Goal: Information Seeking & Learning: Understand process/instructions

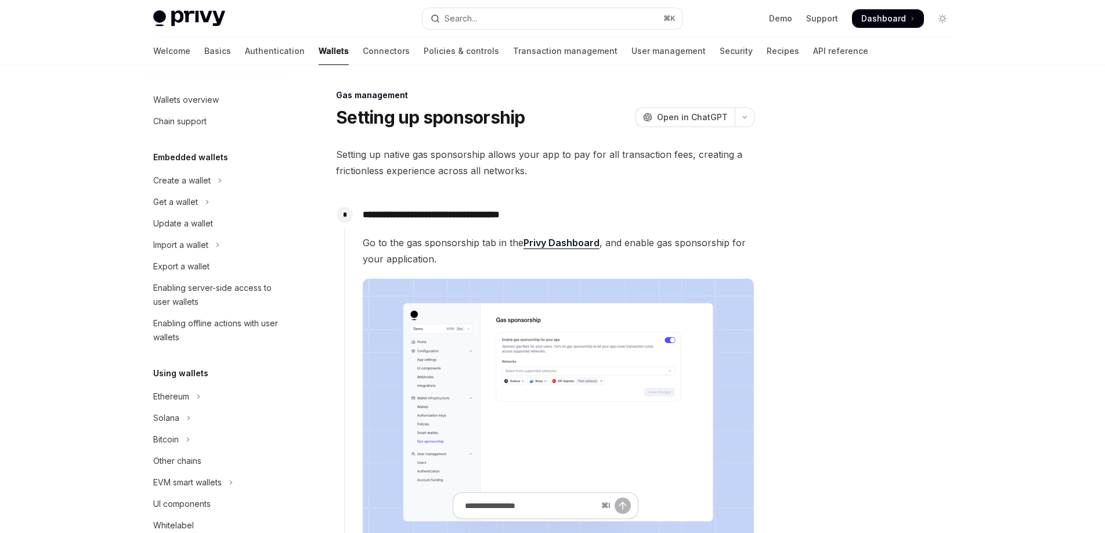
type textarea "*"
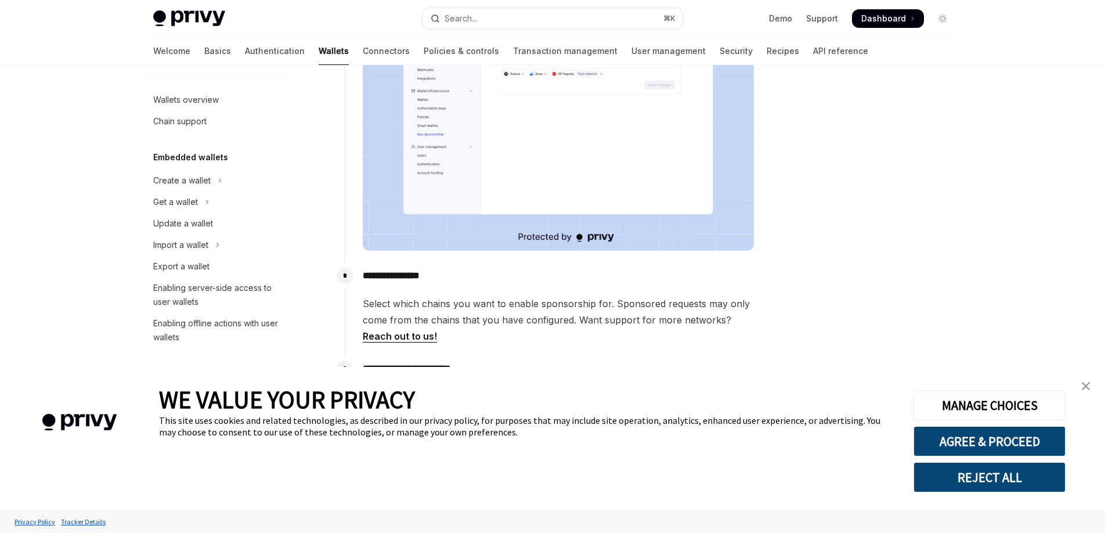
scroll to position [477, 0]
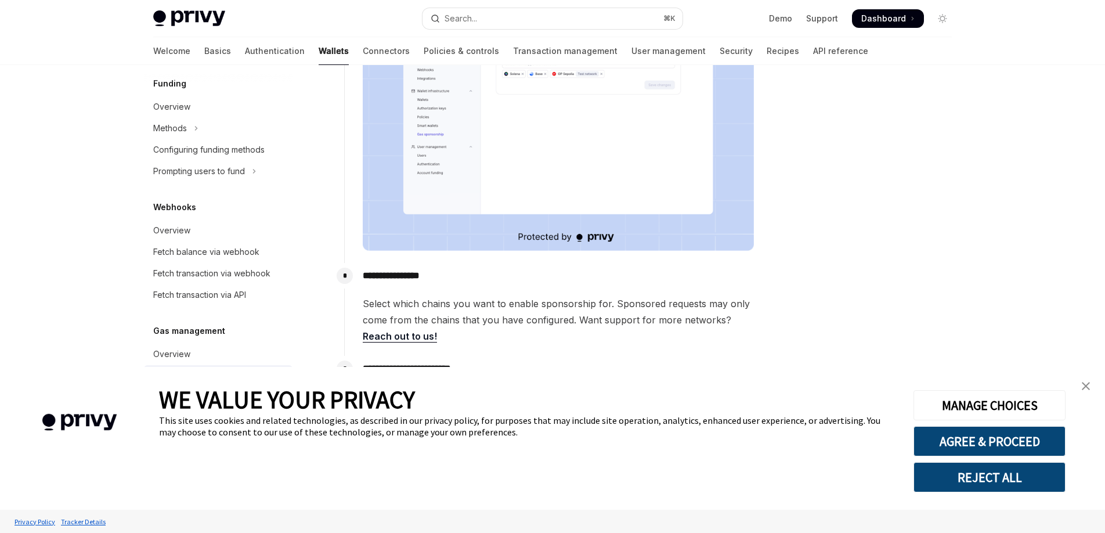
click at [1086, 388] on img "close banner" at bounding box center [1085, 386] width 8 height 8
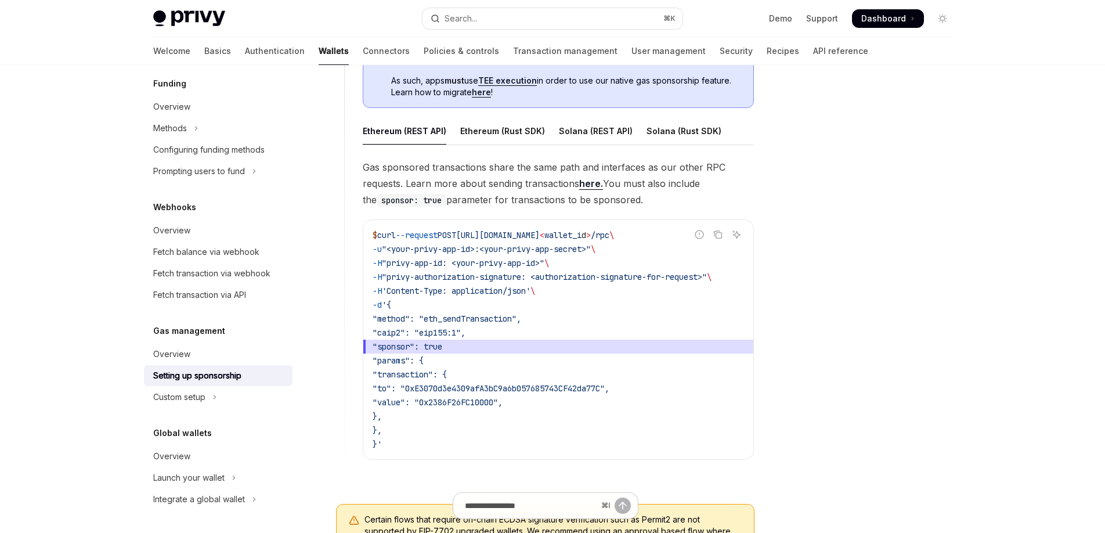
scroll to position [686, 0]
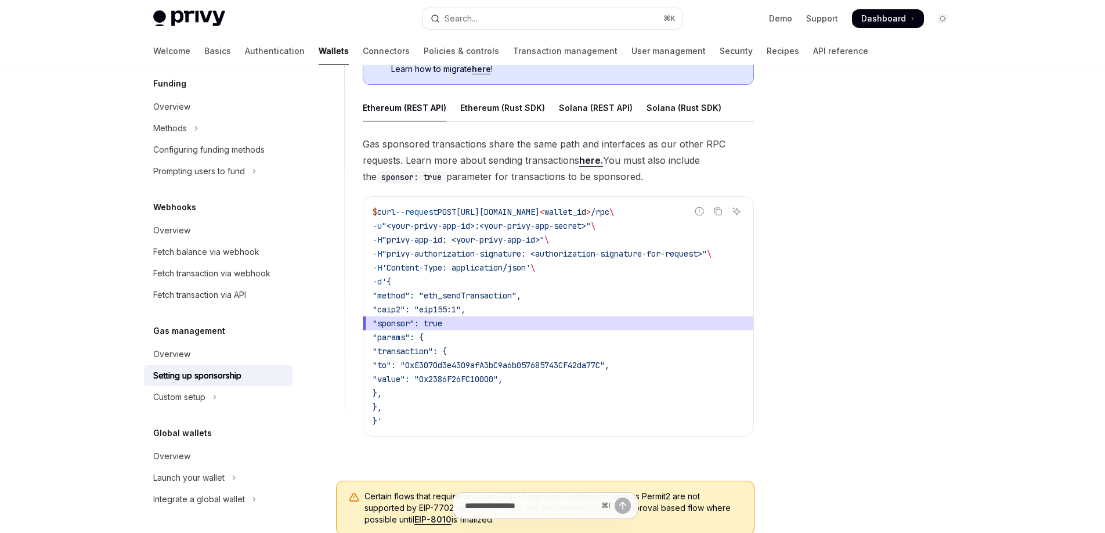
drag, startPoint x: 484, startPoint y: 325, endPoint x: 403, endPoint y: 324, distance: 81.2
click at [404, 324] on span ""sponsor": true" at bounding box center [557, 323] width 371 height 14
copy span ""sponsor": true"
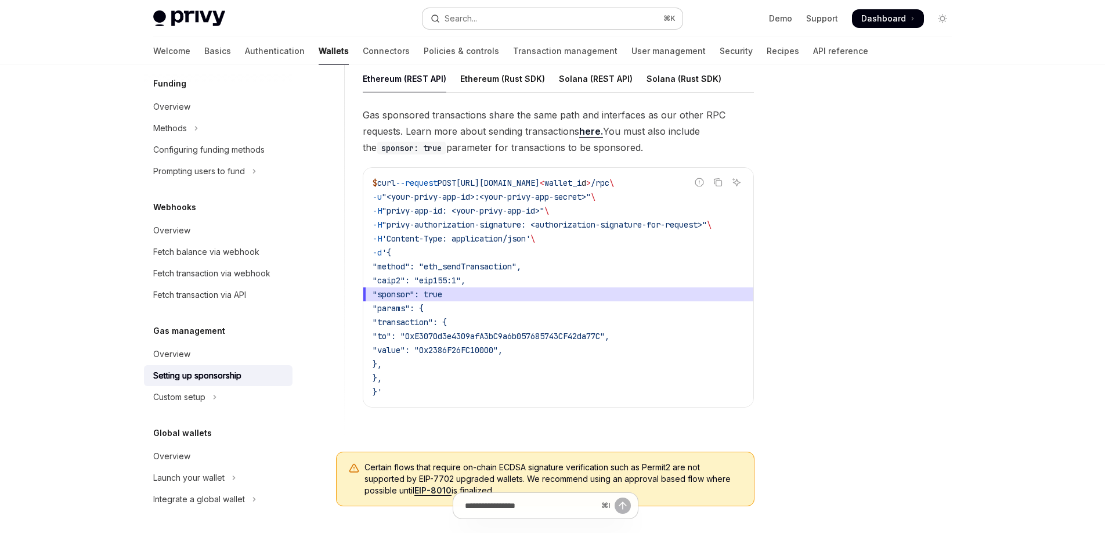
scroll to position [726, 0]
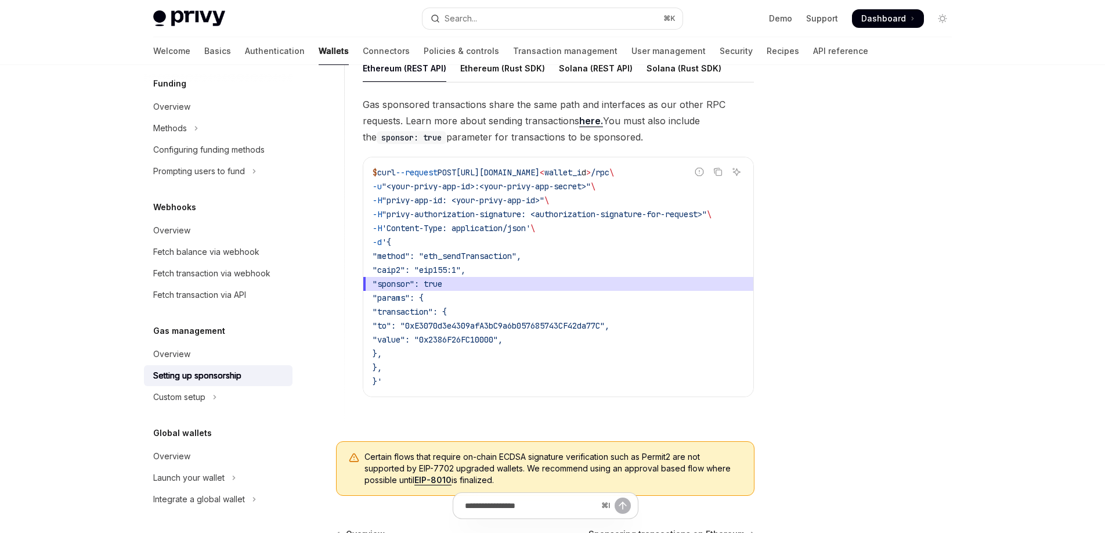
click at [530, 226] on span "'Content-Type: application/json'" at bounding box center [456, 228] width 149 height 10
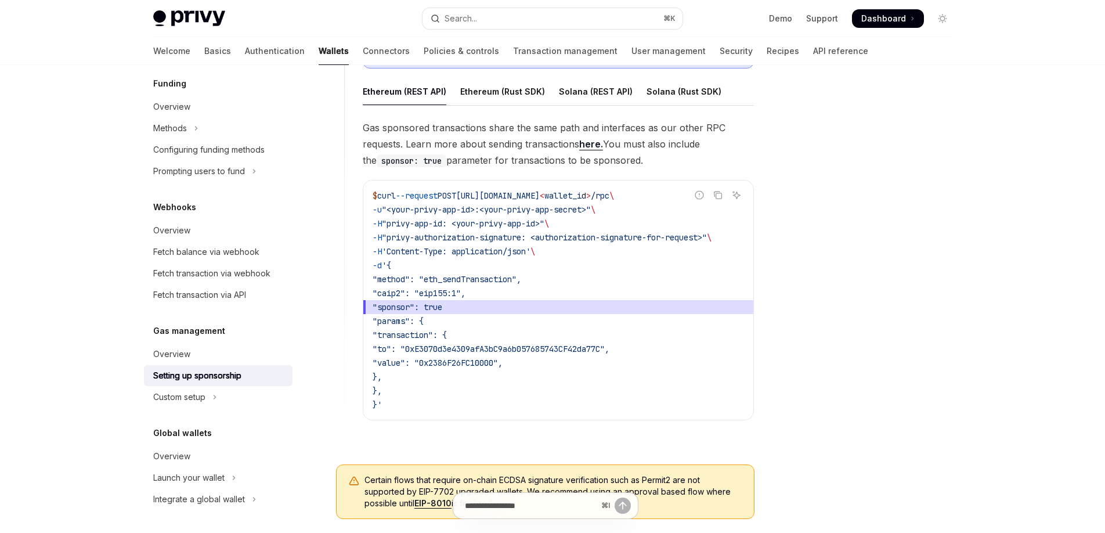
scroll to position [701, 0]
drag, startPoint x: 556, startPoint y: 133, endPoint x: 676, endPoint y: 133, distance: 120.1
click at [671, 133] on span "Gas sponsored transactions share the same path and interfaces as our other RPC …" at bounding box center [558, 145] width 391 height 49
click at [679, 133] on span "Gas sponsored transactions share the same path and interfaces as our other RPC …" at bounding box center [558, 145] width 391 height 49
drag, startPoint x: 385, startPoint y: 149, endPoint x: 526, endPoint y: 150, distance: 141.0
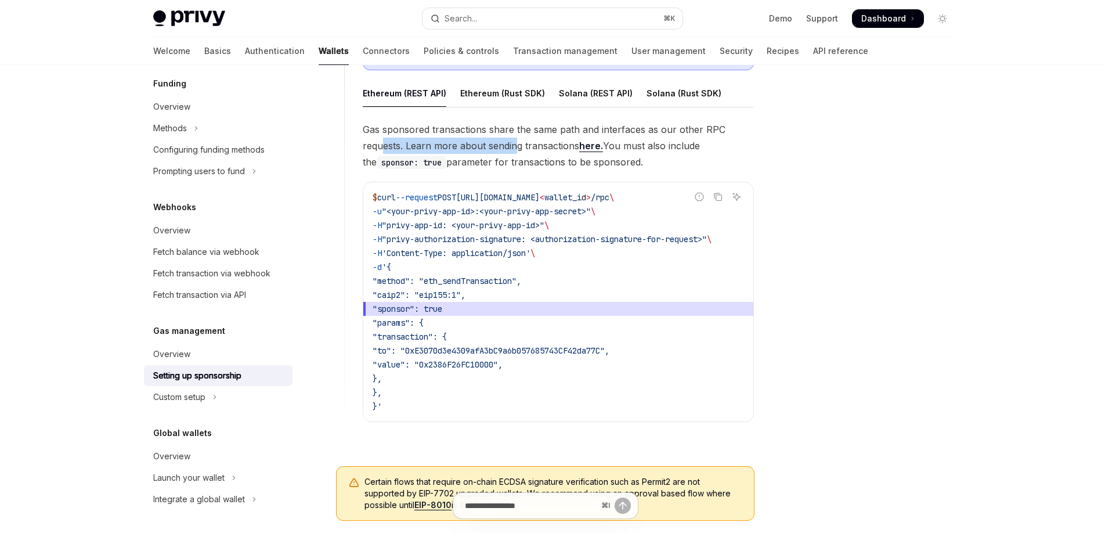
click at [524, 150] on span "Gas sponsored transactions share the same path and interfaces as our other RPC …" at bounding box center [558, 145] width 391 height 49
click at [526, 150] on span "Gas sponsored transactions share the same path and interfaces as our other RPC …" at bounding box center [558, 145] width 391 height 49
drag, startPoint x: 618, startPoint y: 145, endPoint x: 721, endPoint y: 145, distance: 103.3
click at [719, 145] on span "Gas sponsored transactions share the same path and interfaces as our other RPC …" at bounding box center [558, 145] width 391 height 49
click at [722, 145] on span "Gas sponsored transactions share the same path and interfaces as our other RPC …" at bounding box center [558, 145] width 391 height 49
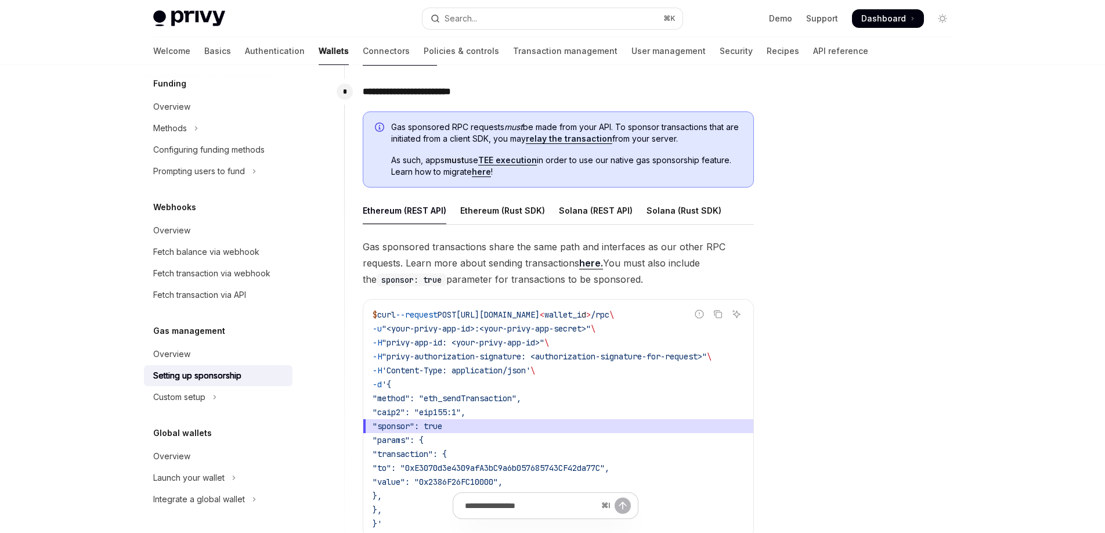
scroll to position [553, 0]
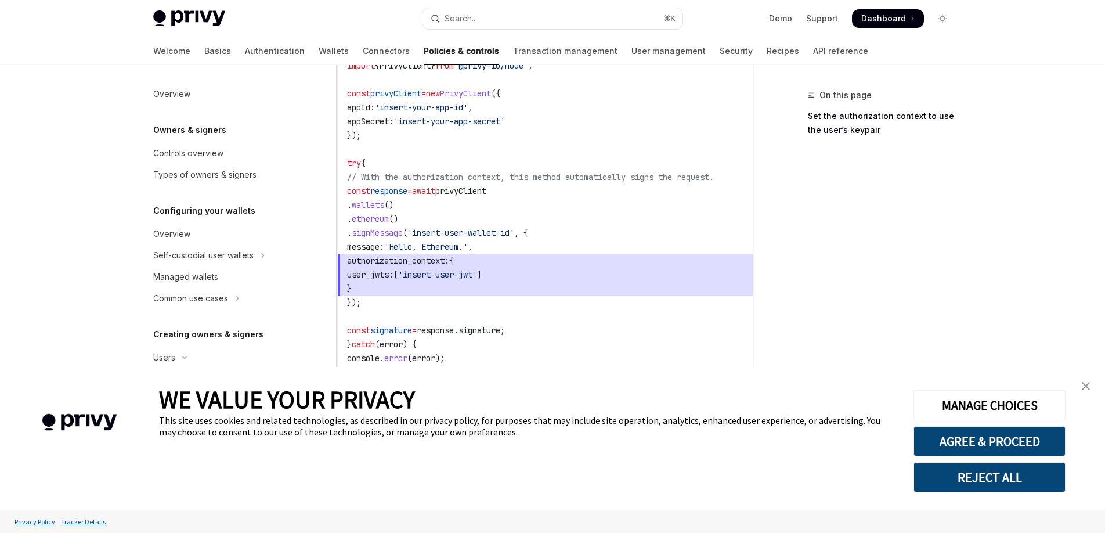
scroll to position [819, 0]
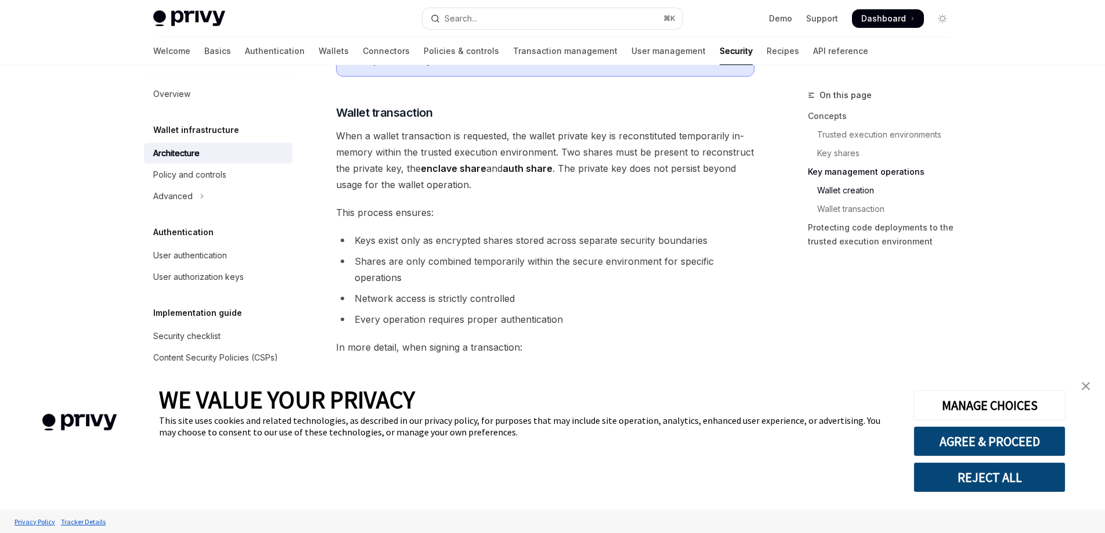
scroll to position [1645, 0]
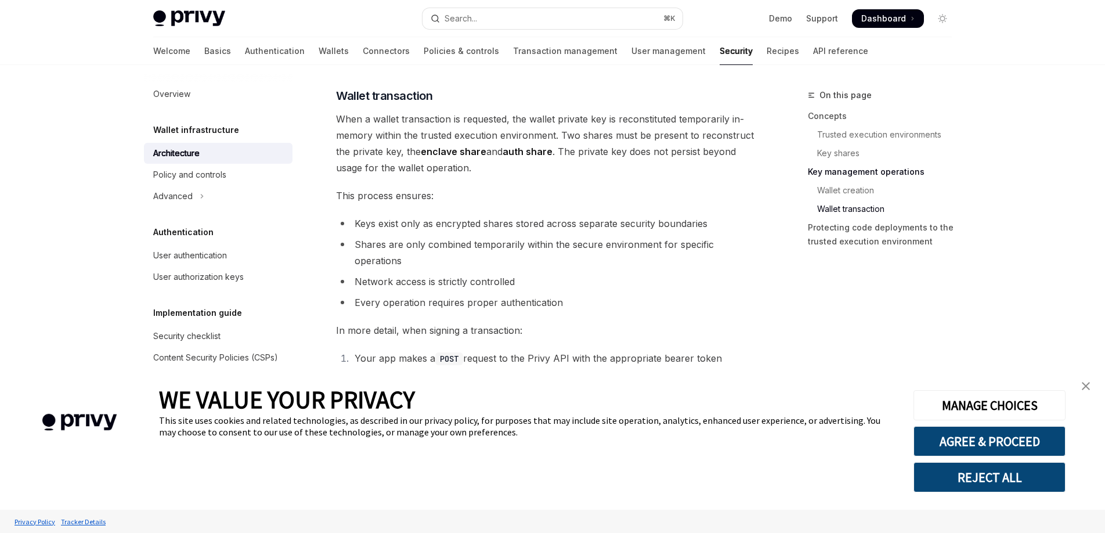
click at [1084, 384] on img "close banner" at bounding box center [1085, 386] width 8 height 8
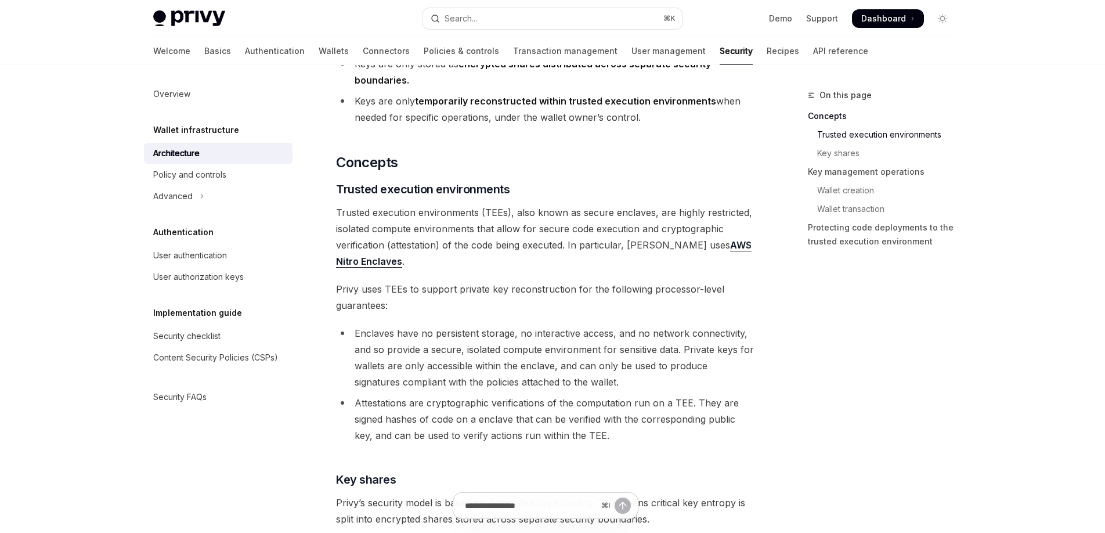
scroll to position [0, 0]
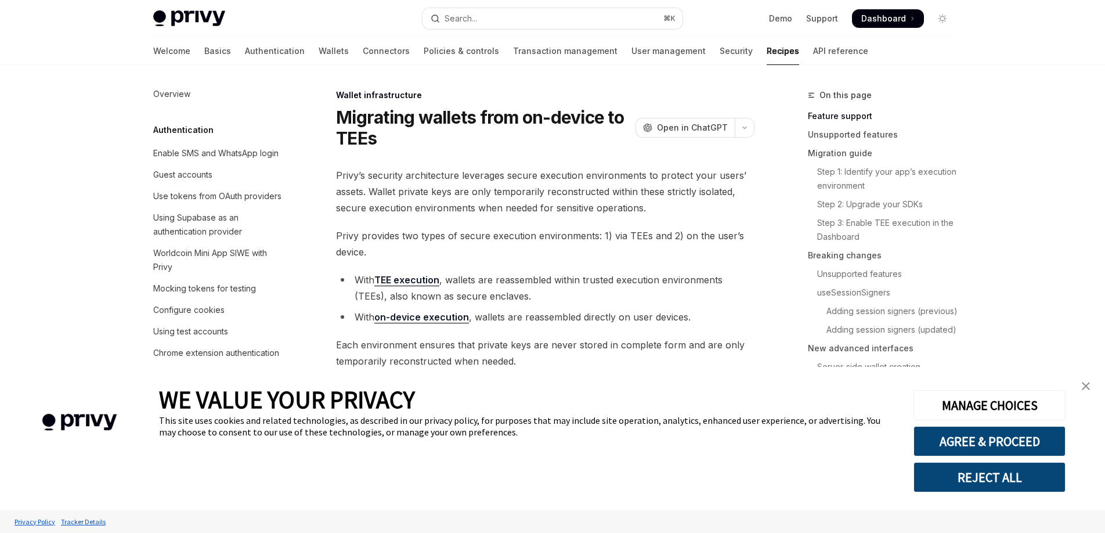
scroll to position [234, 0]
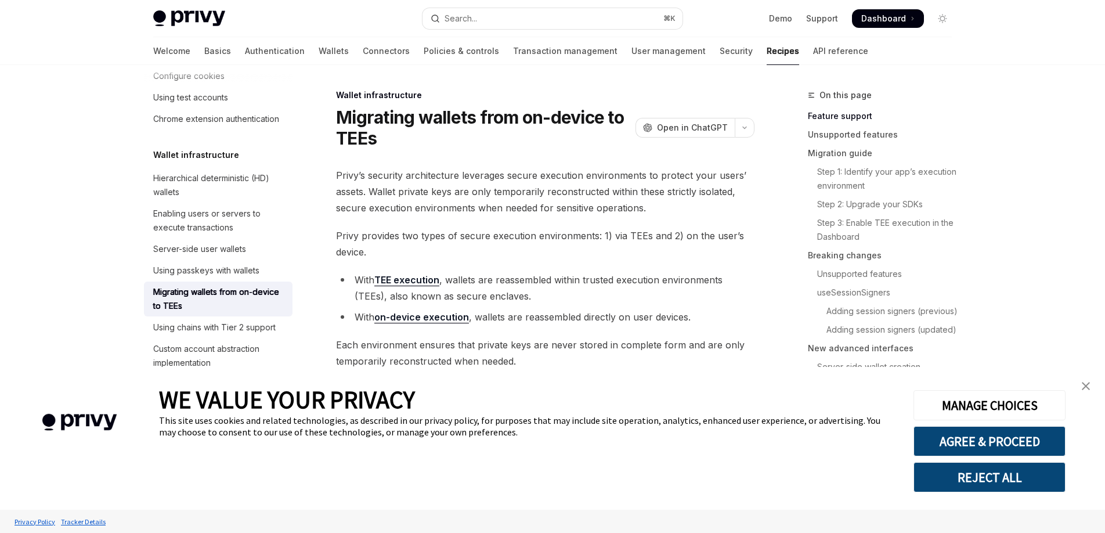
click at [1088, 385] on img "close banner" at bounding box center [1085, 386] width 8 height 8
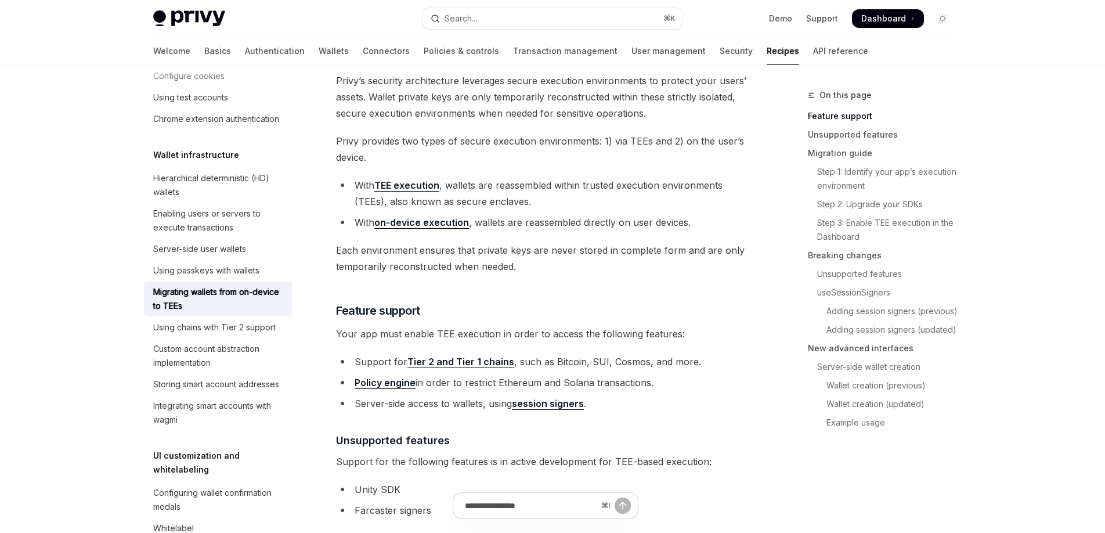
scroll to position [0, 0]
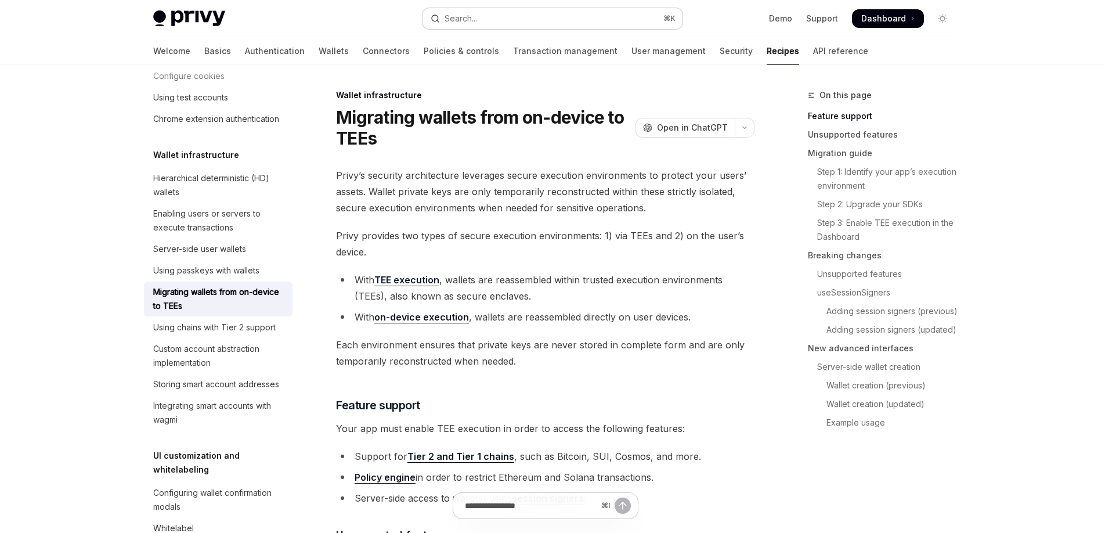
click at [580, 21] on button "Search... ⌘ K" at bounding box center [552, 18] width 260 height 21
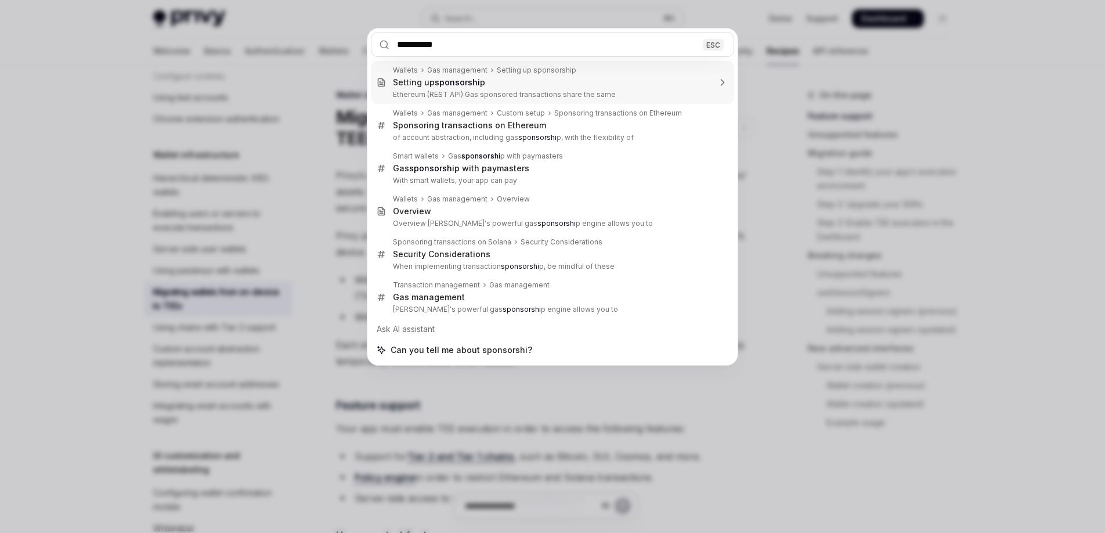
type input "**********"
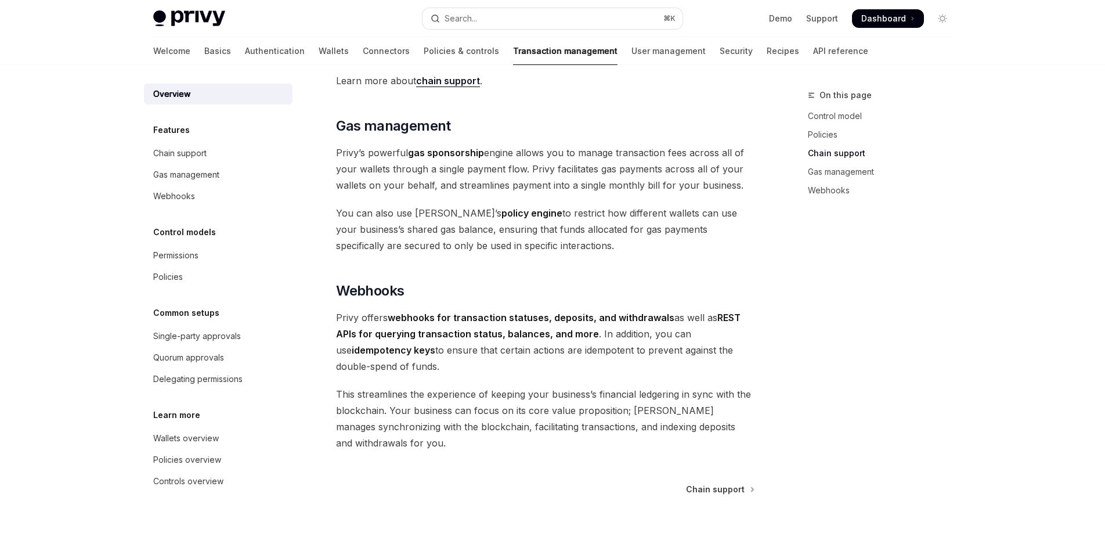
scroll to position [815, 0]
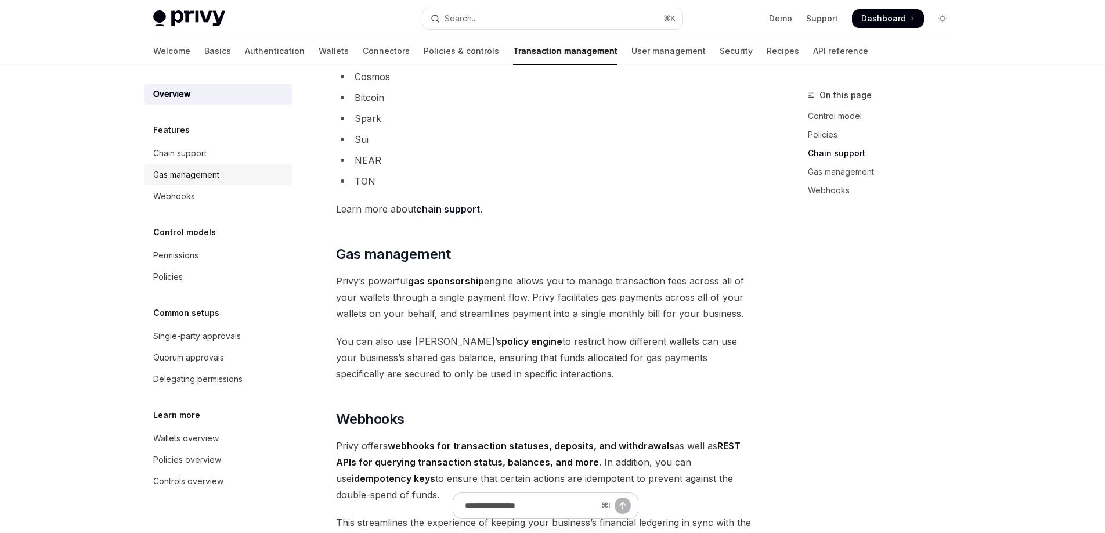
click at [225, 176] on div "Gas management" at bounding box center [219, 175] width 132 height 14
type textarea "*"
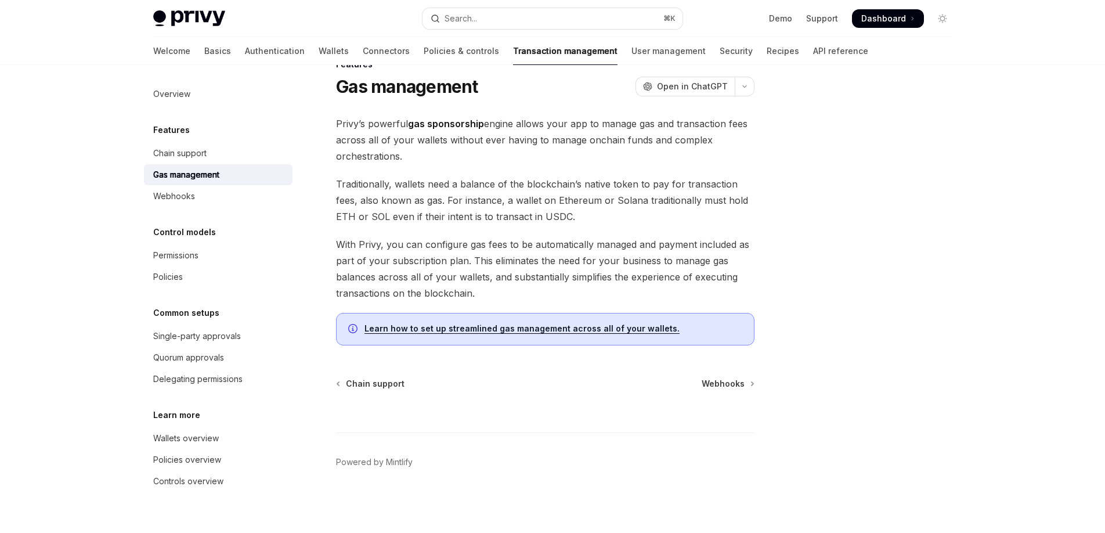
click at [609, 241] on span "With Privy, you can configure gas fees to be automatically managed and payment …" at bounding box center [545, 268] width 418 height 65
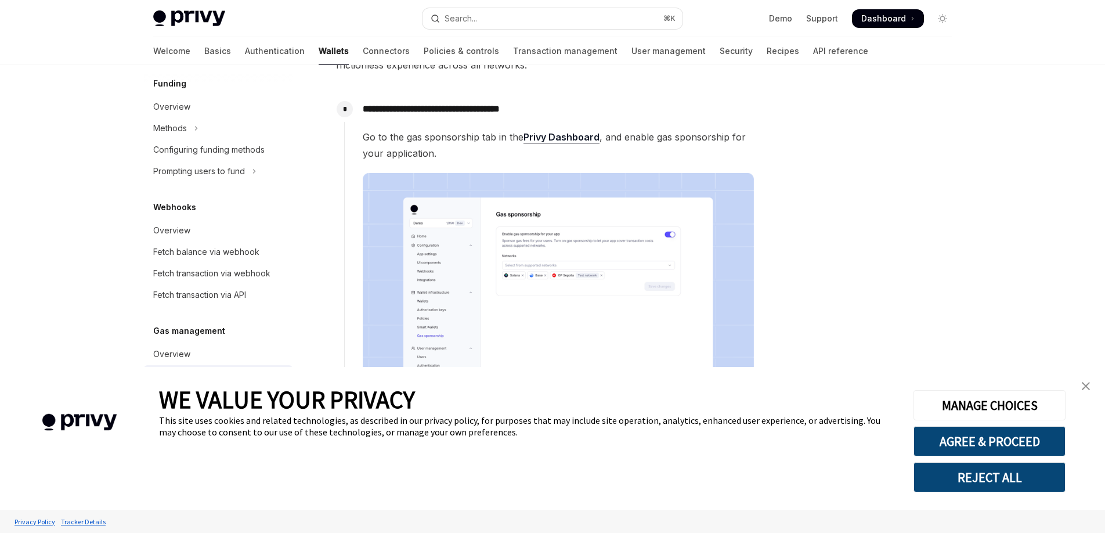
scroll to position [108, 0]
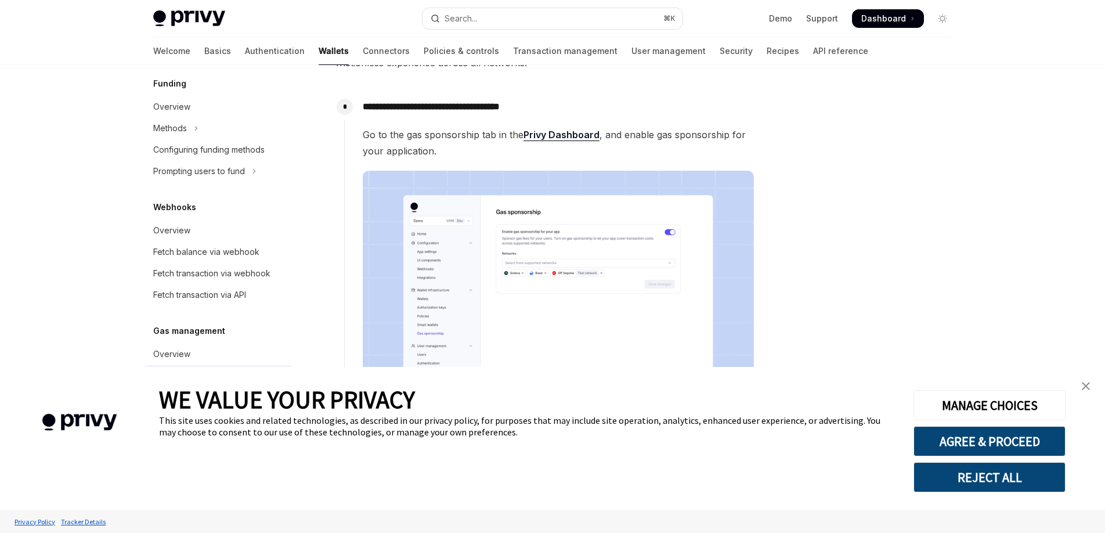
click at [1088, 377] on link "close banner" at bounding box center [1085, 385] width 23 height 23
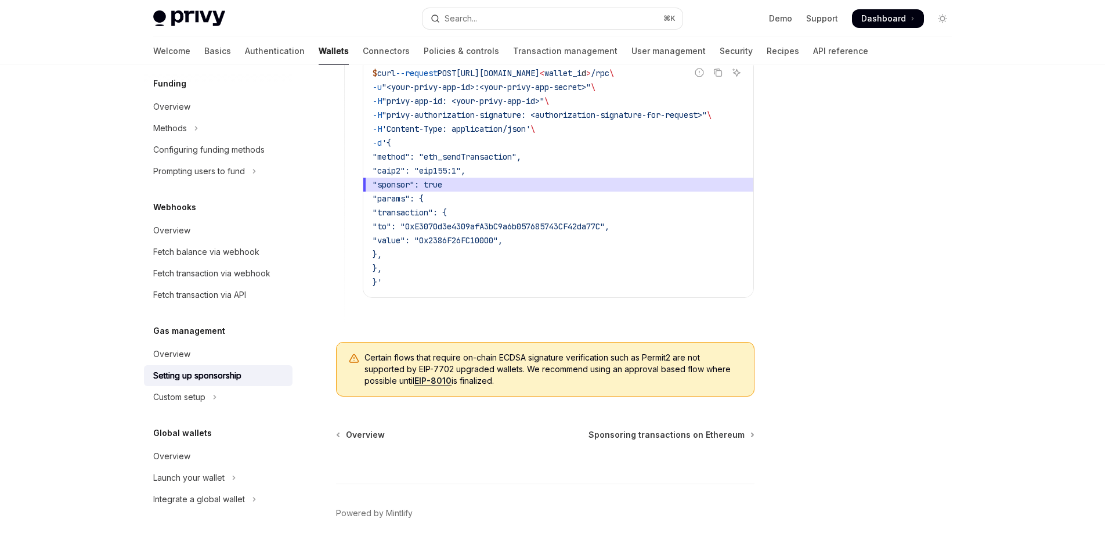
scroll to position [828, 0]
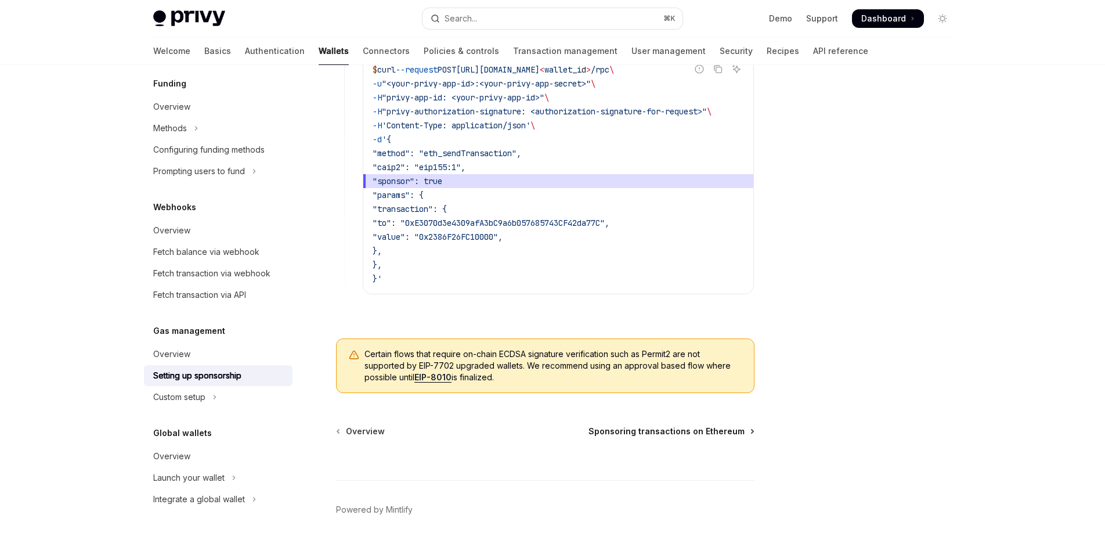
click at [686, 437] on span "Sponsoring transactions on Ethereum" at bounding box center [666, 431] width 156 height 12
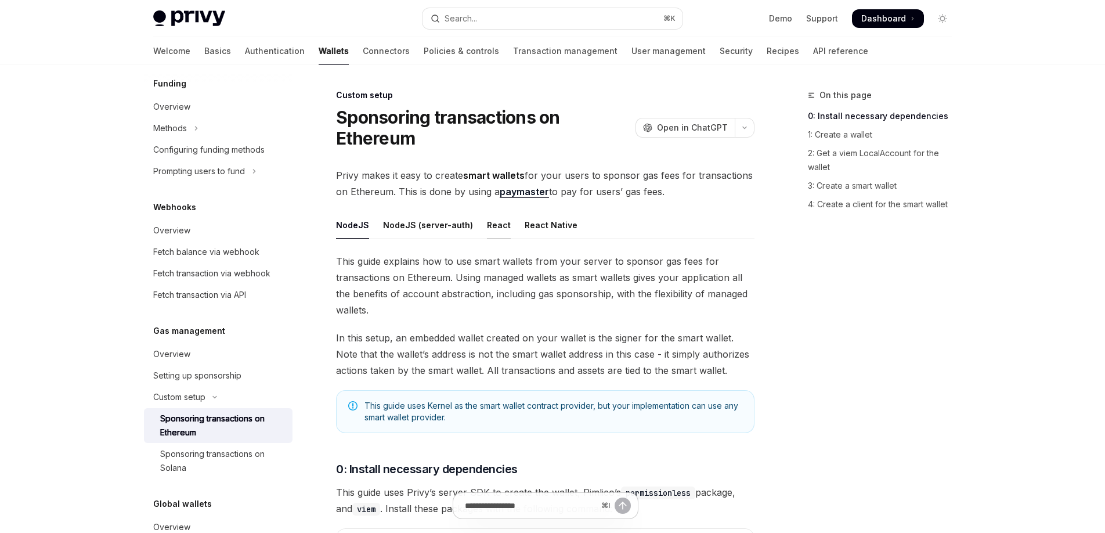
click at [495, 223] on div "React" at bounding box center [499, 224] width 24 height 27
type textarea "*"
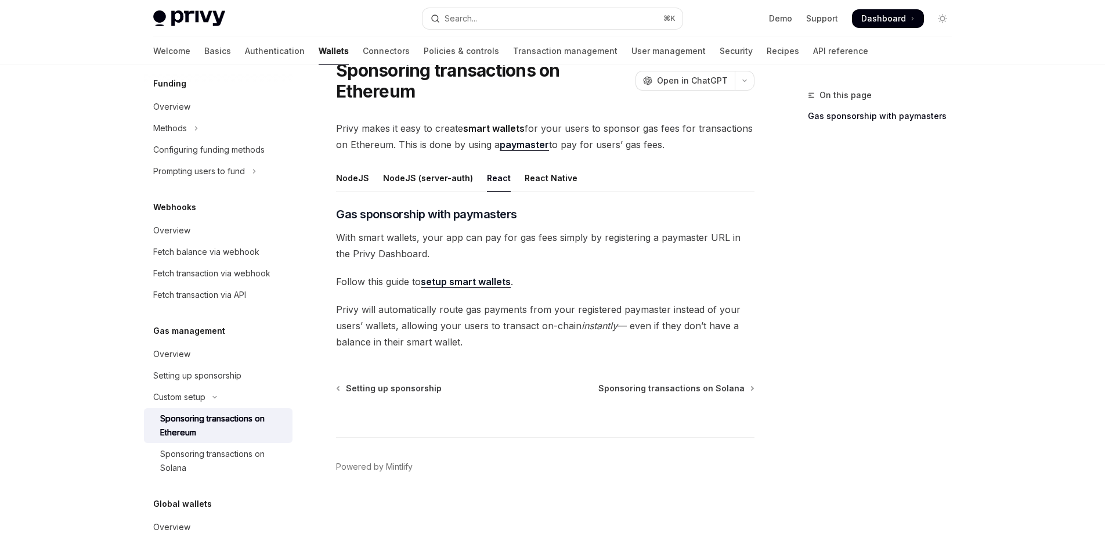
scroll to position [52, 0]
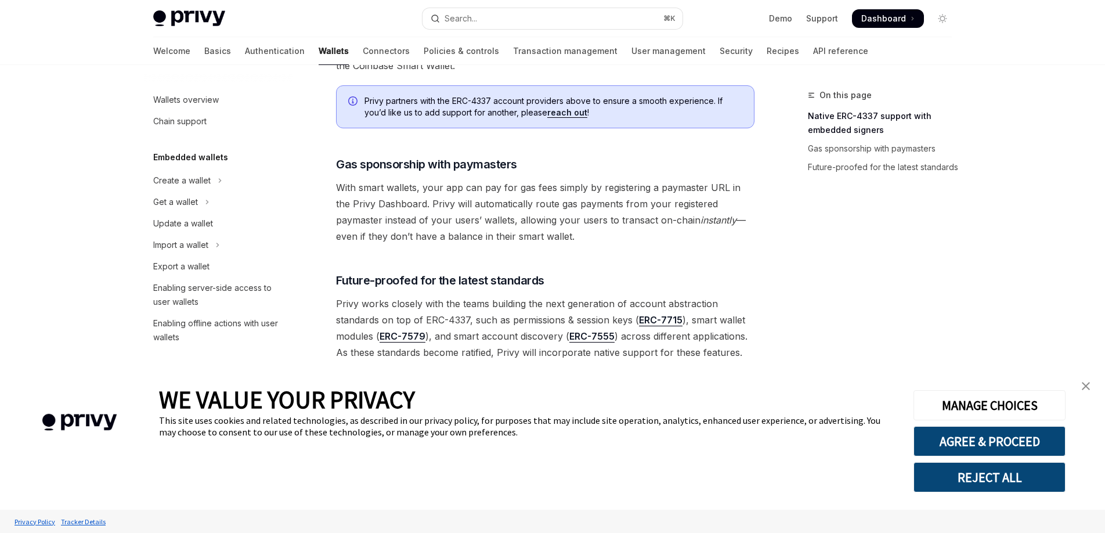
scroll to position [856, 0]
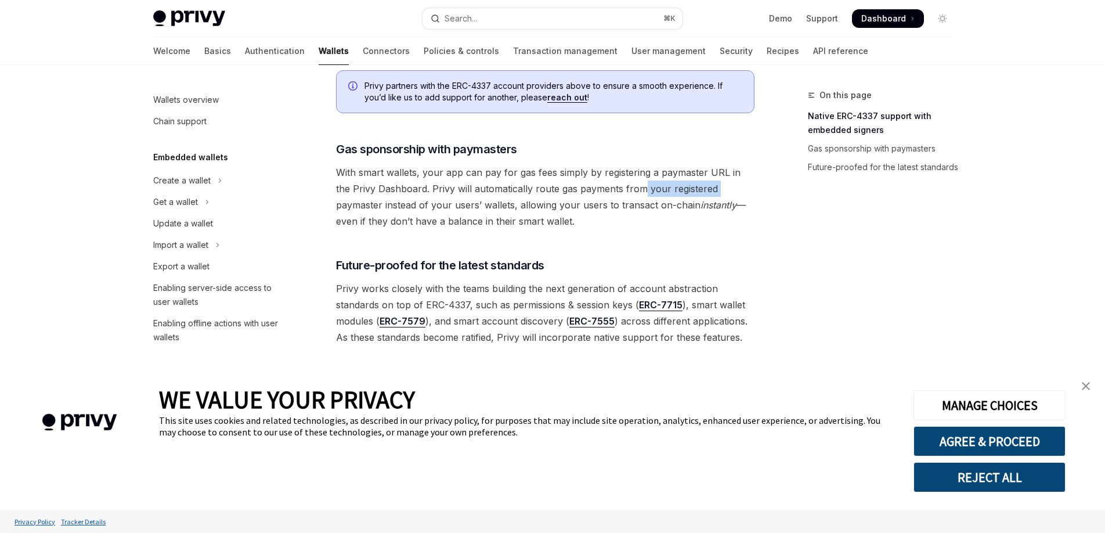
drag, startPoint x: 623, startPoint y: 191, endPoint x: 707, endPoint y: 190, distance: 83.5
click at [700, 190] on span "With smart wallets, your app can pay for gas fees simply by registering a payma…" at bounding box center [545, 196] width 418 height 65
drag, startPoint x: 700, startPoint y: 224, endPoint x: 668, endPoint y: 237, distance: 34.4
click at [699, 224] on span "With smart wallets, your app can pay for gas fees simply by registering a payma…" at bounding box center [545, 196] width 418 height 65
click at [1085, 388] on img "close banner" at bounding box center [1085, 386] width 8 height 8
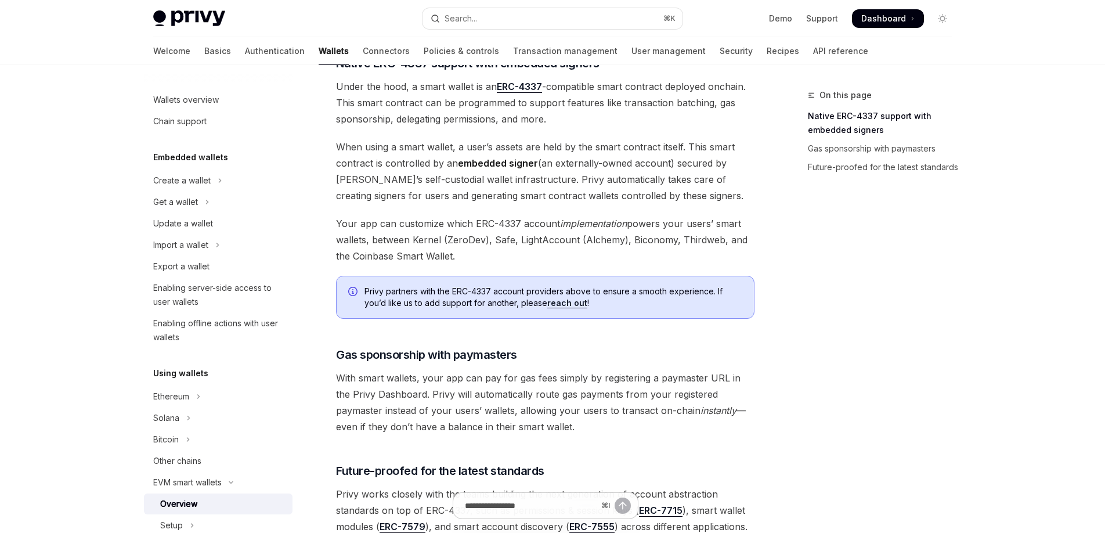
scroll to position [625, 0]
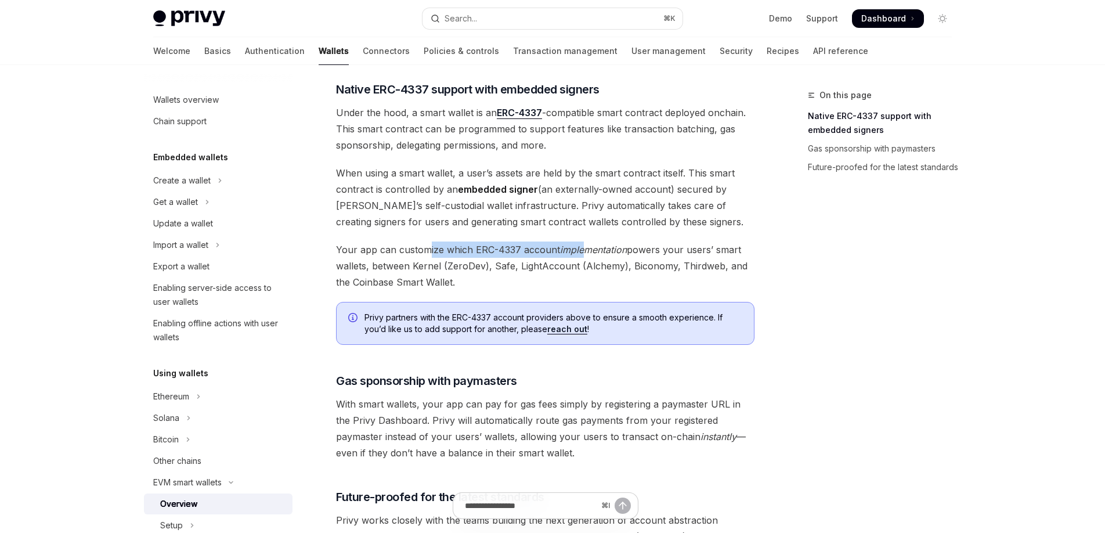
drag, startPoint x: 425, startPoint y: 247, endPoint x: 603, endPoint y: 247, distance: 177.5
click at [598, 247] on span "Your app can customize which ERC-4337 account implementation powers your users’…" at bounding box center [545, 265] width 418 height 49
click at [607, 247] on em "implementation" at bounding box center [593, 250] width 67 height 12
drag, startPoint x: 530, startPoint y: 251, endPoint x: 647, endPoint y: 252, distance: 117.2
click at [635, 251] on span "Your app can customize which ERC-4337 account implementation powers your users’…" at bounding box center [545, 265] width 418 height 49
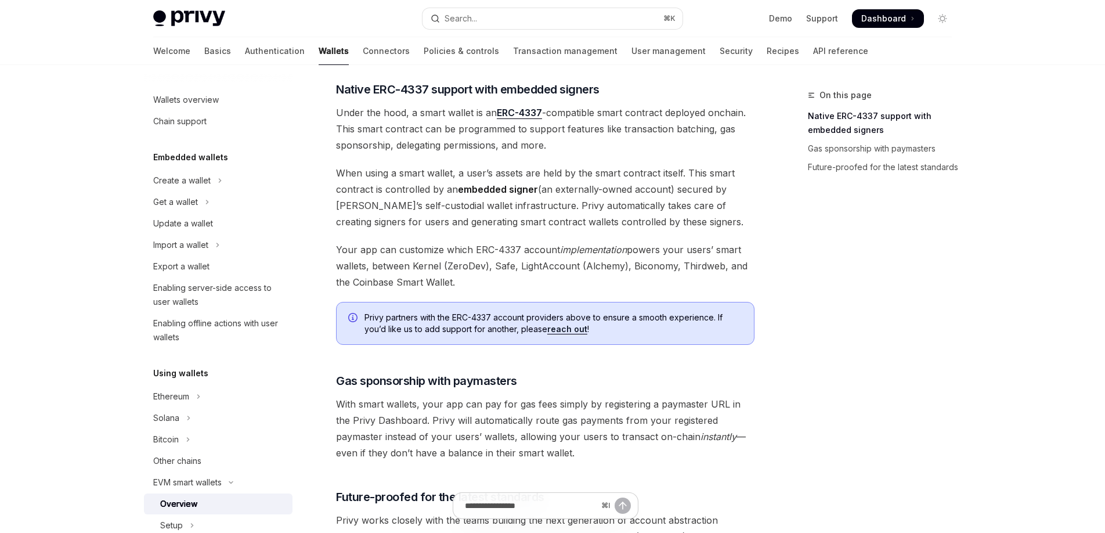
click at [647, 252] on span "Your app can customize which ERC-4337 account implementation powers your users’…" at bounding box center [545, 265] width 418 height 49
drag, startPoint x: 683, startPoint y: 249, endPoint x: 747, endPoint y: 252, distance: 63.9
click at [743, 252] on span "Your app can customize which ERC-4337 account implementation powers your users’…" at bounding box center [545, 265] width 418 height 49
click at [747, 252] on span "Your app can customize which ERC-4337 account implementation powers your users’…" at bounding box center [545, 265] width 418 height 49
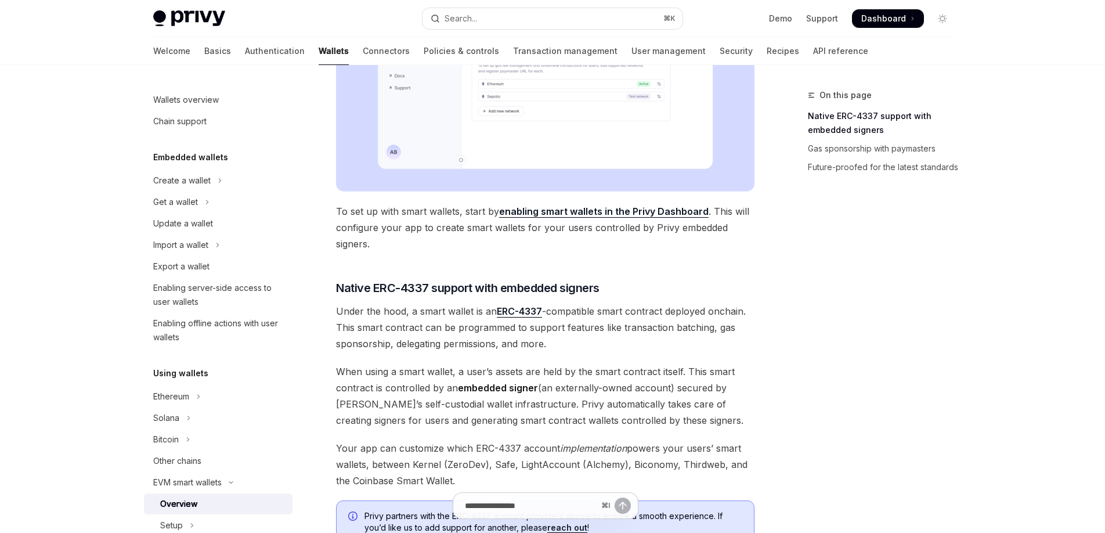
scroll to position [422, 0]
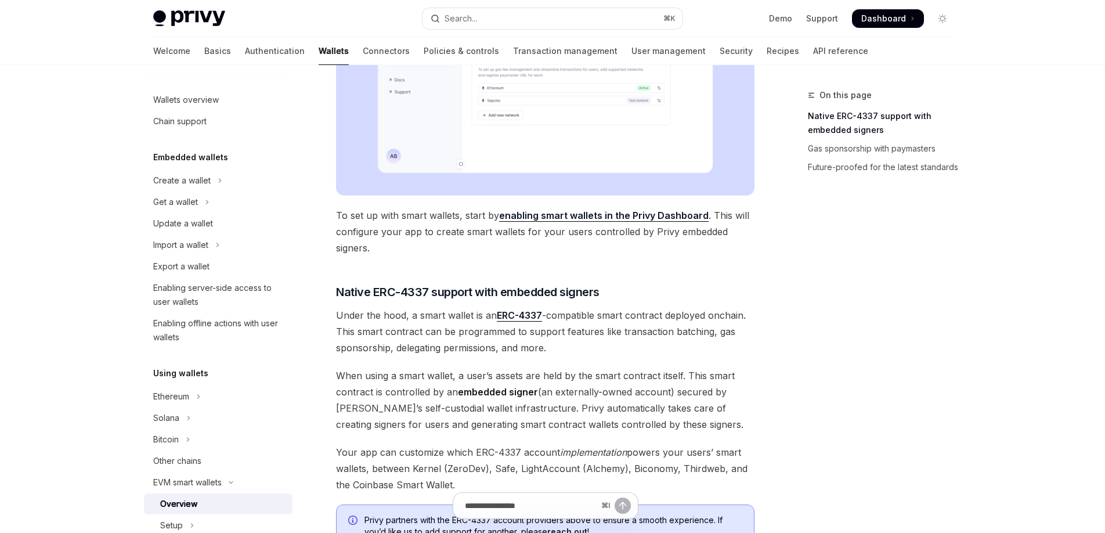
drag, startPoint x: 466, startPoint y: 234, endPoint x: 598, endPoint y: 237, distance: 132.3
click at [588, 237] on span "To set up with smart wallets, start by enabling smart wallets in the Privy Dash…" at bounding box center [545, 231] width 418 height 49
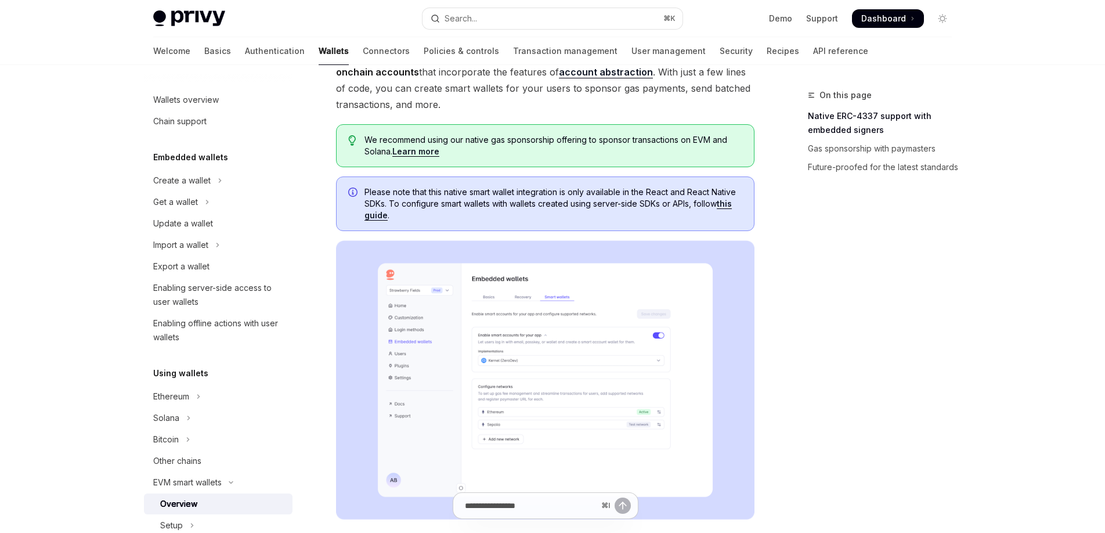
scroll to position [99, 0]
drag, startPoint x: 429, startPoint y: 201, endPoint x: 531, endPoint y: 204, distance: 102.2
click at [527, 204] on span "Please note that this native smart wallet integration is only available in the …" at bounding box center [553, 203] width 378 height 35
click at [532, 204] on span "Please note that this native smart wallet integration is only available in the …" at bounding box center [553, 203] width 378 height 35
drag, startPoint x: 509, startPoint y: 205, endPoint x: 584, endPoint y: 208, distance: 74.9
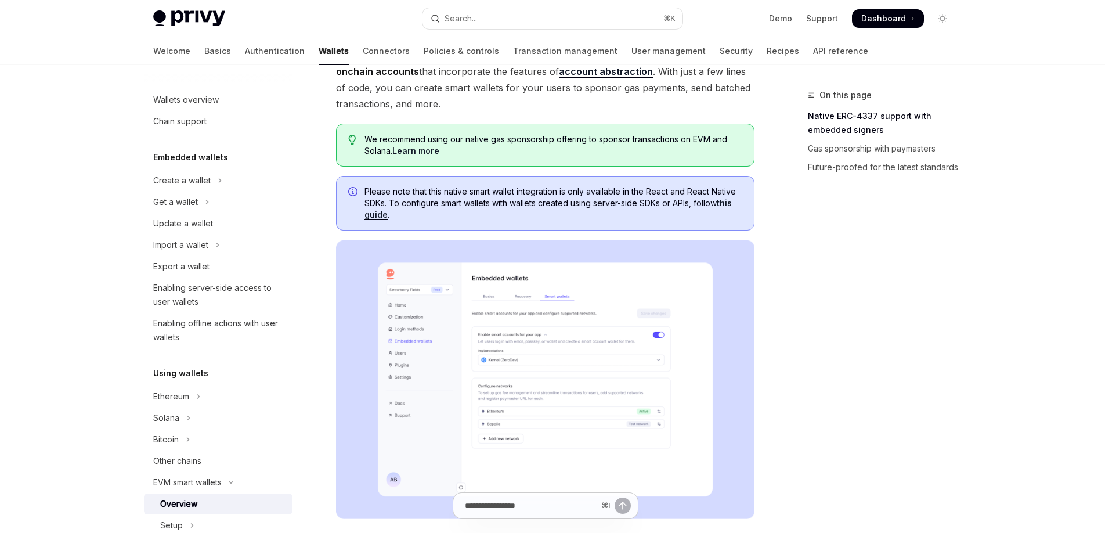
click at [580, 208] on span "Please note that this native smart wallet integration is only available in the …" at bounding box center [553, 203] width 378 height 35
drag, startPoint x: 585, startPoint y: 209, endPoint x: 578, endPoint y: 208, distance: 6.5
click at [584, 209] on span "Please note that this native smart wallet integration is only available in the …" at bounding box center [553, 203] width 378 height 35
drag, startPoint x: 559, startPoint y: 204, endPoint x: 567, endPoint y: 205, distance: 8.9
click at [560, 204] on span "Please note that this native smart wallet integration is only available in the …" at bounding box center [553, 203] width 378 height 35
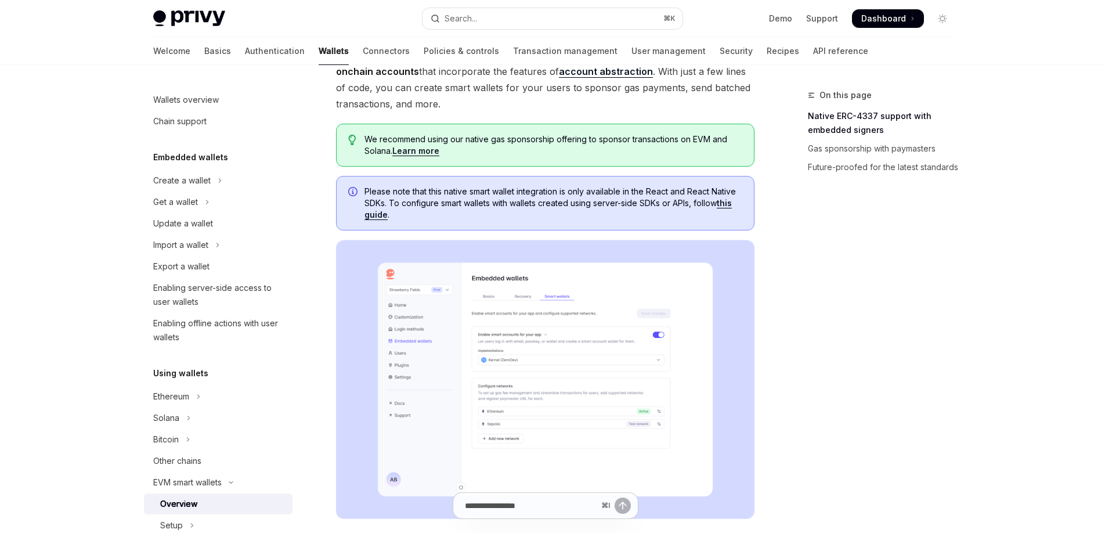
click at [592, 210] on span "Please note that this native smart wallet integration is only available in the …" at bounding box center [553, 203] width 378 height 35
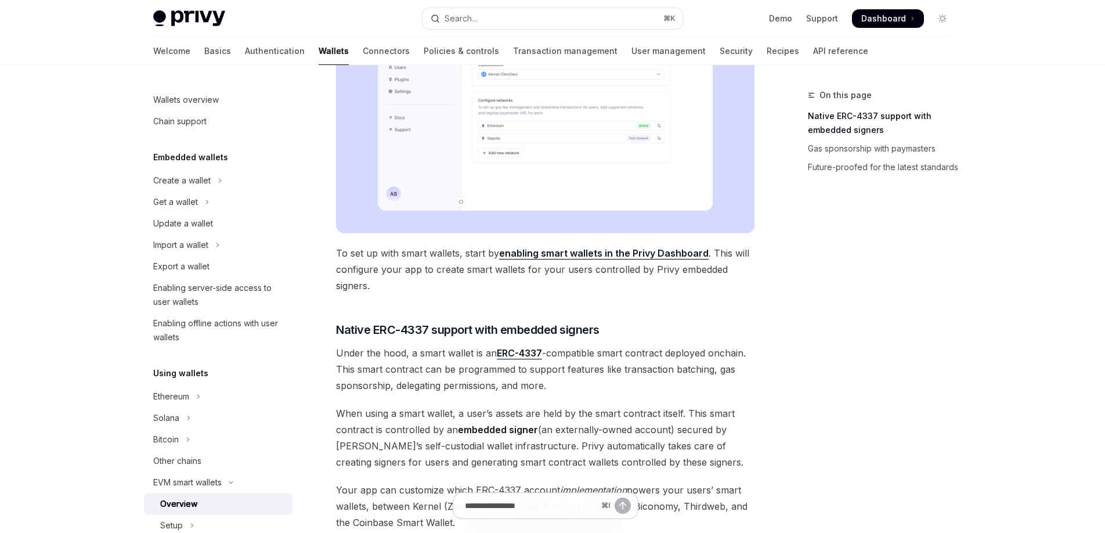
scroll to position [385, 0]
click at [651, 255] on link "enabling smart wallets in the Privy Dashboard" at bounding box center [603, 253] width 209 height 12
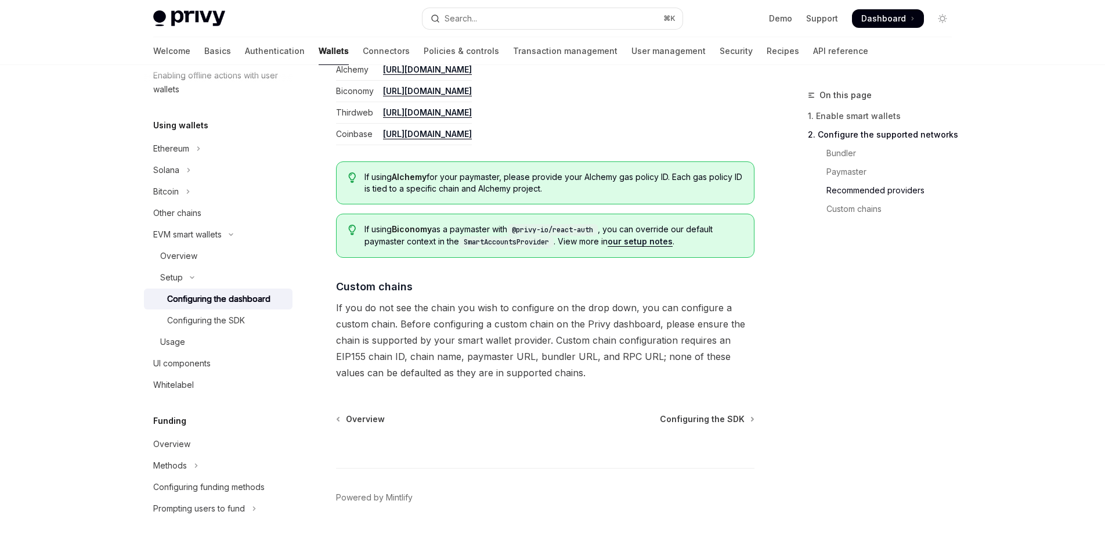
scroll to position [1489, 0]
click at [707, 421] on span "Configuring the SDK" at bounding box center [702, 418] width 85 height 12
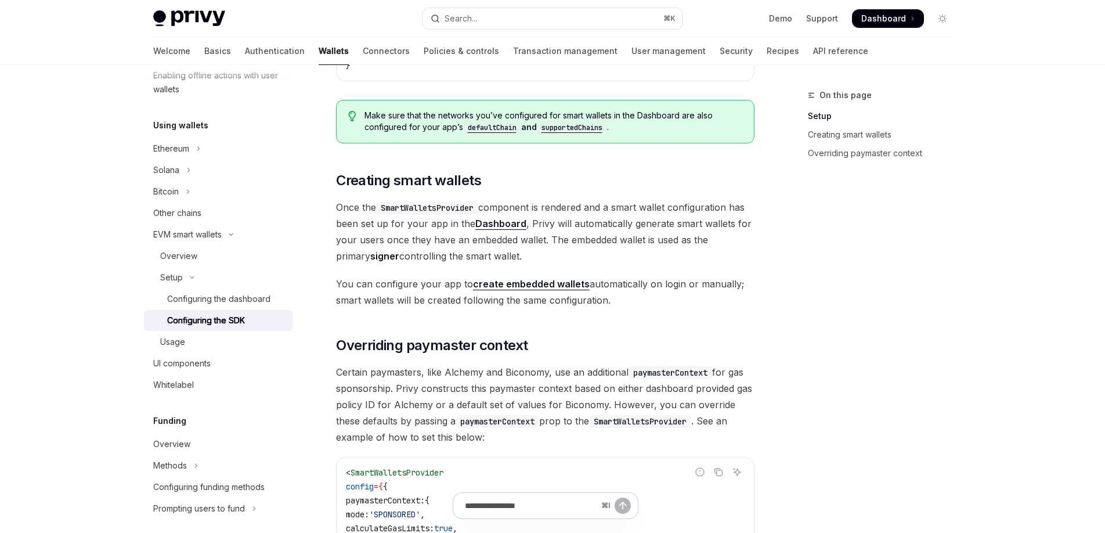
scroll to position [620, 0]
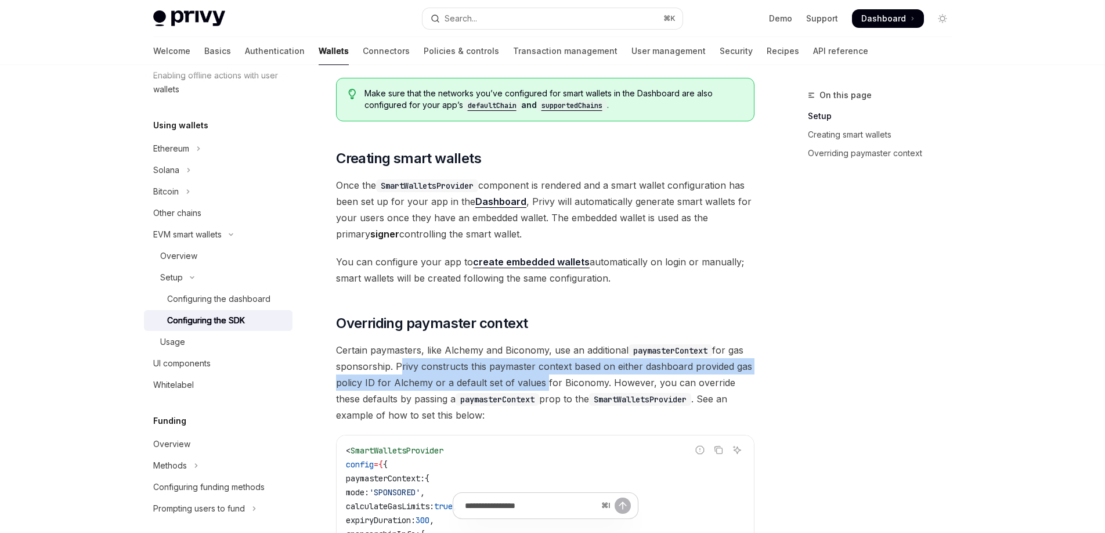
drag, startPoint x: 404, startPoint y: 370, endPoint x: 560, endPoint y: 376, distance: 156.2
click at [546, 376] on span "Certain paymasters, like Alchemy and Biconomy, use an additional paymasterConte…" at bounding box center [545, 382] width 418 height 81
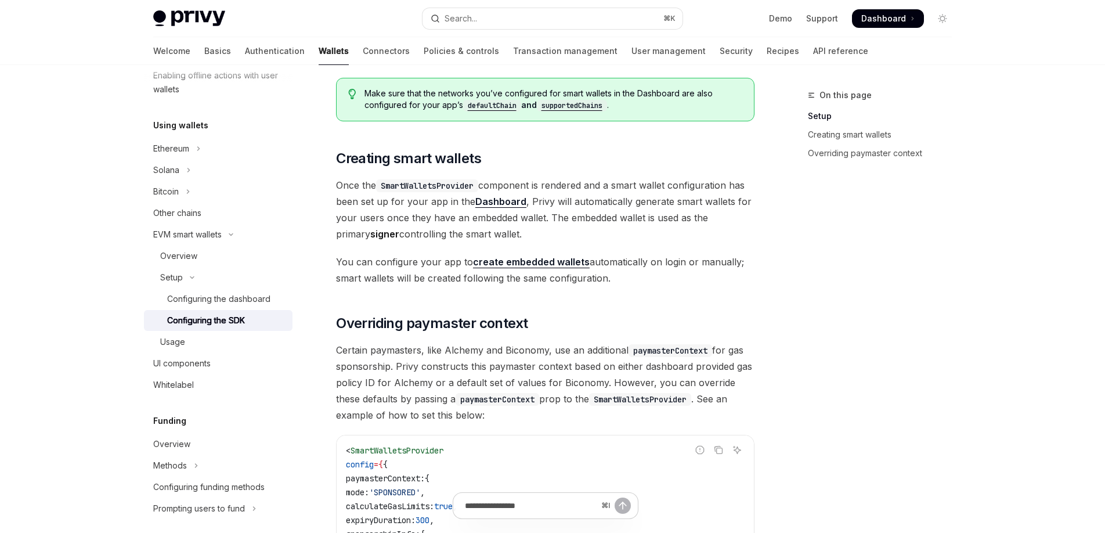
click at [560, 376] on span "Certain paymasters, like Alchemy and Biconomy, use an additional paymasterConte…" at bounding box center [545, 382] width 418 height 81
drag, startPoint x: 543, startPoint y: 367, endPoint x: 651, endPoint y: 369, distance: 108.5
click at [650, 369] on span "Certain paymasters, like Alchemy and Biconomy, use an additional paymasterConte…" at bounding box center [545, 382] width 418 height 81
click at [656, 369] on span "Certain paymasters, like Alchemy and Biconomy, use an additional paymasterConte…" at bounding box center [545, 382] width 418 height 81
drag, startPoint x: 602, startPoint y: 368, endPoint x: 710, endPoint y: 370, distance: 107.3
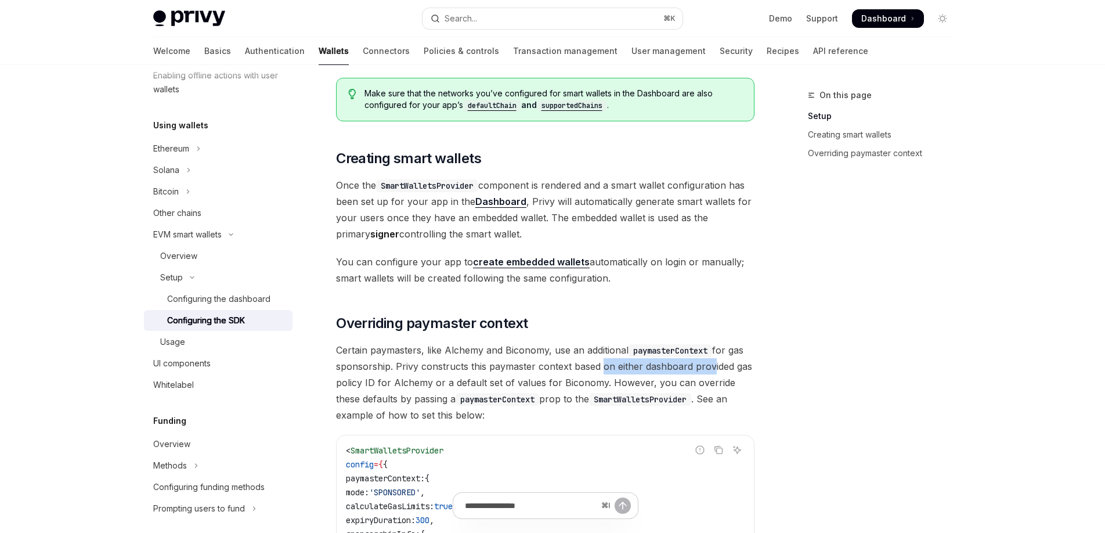
click at [705, 369] on span "Certain paymasters, like Alchemy and Biconomy, use an additional paymasterConte…" at bounding box center [545, 382] width 418 height 81
click at [718, 370] on span "Certain paymasters, like Alchemy and Biconomy, use an additional paymasterConte…" at bounding box center [545, 382] width 418 height 81
drag, startPoint x: 723, startPoint y: 370, endPoint x: 729, endPoint y: 383, distance: 14.3
click at [751, 372] on span "Certain paymasters, like Alchemy and Biconomy, use an additional paymasterConte…" at bounding box center [545, 382] width 418 height 81
click at [703, 390] on span "Certain paymasters, like Alchemy and Biconomy, use an additional paymasterConte…" at bounding box center [545, 382] width 418 height 81
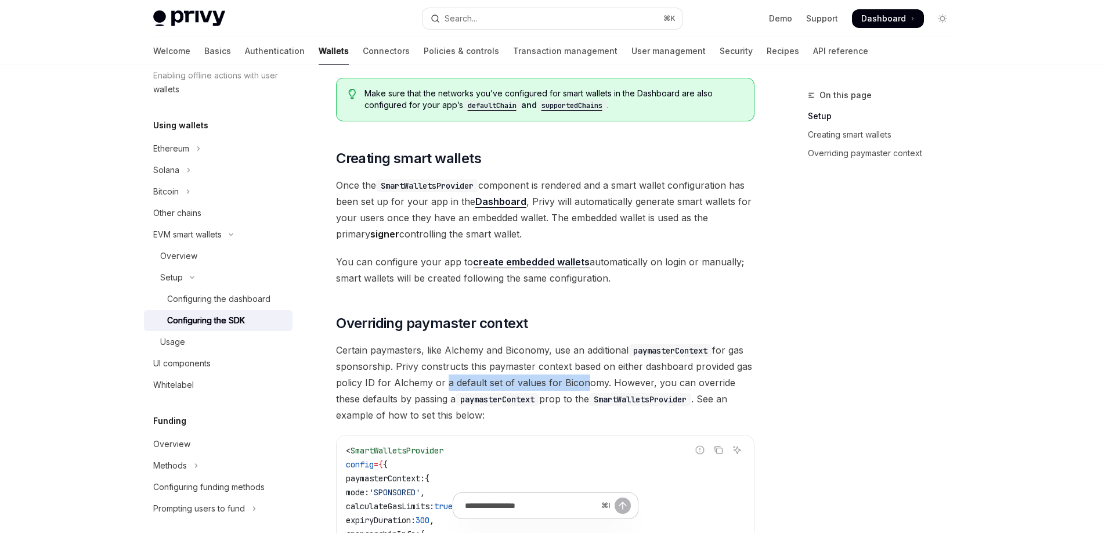
drag, startPoint x: 475, startPoint y: 387, endPoint x: 592, endPoint y: 387, distance: 117.8
click at [582, 387] on span "Certain paymasters, like Alchemy and Biconomy, use an additional paymasterConte…" at bounding box center [545, 382] width 418 height 81
click at [598, 386] on span "Certain paymasters, like Alchemy and Biconomy, use an additional paymasterConte…" at bounding box center [545, 382] width 418 height 81
drag, startPoint x: 622, startPoint y: 386, endPoint x: 728, endPoint y: 389, distance: 105.6
click at [726, 389] on span "Certain paymasters, like Alchemy and Biconomy, use an additional paymasterConte…" at bounding box center [545, 382] width 418 height 81
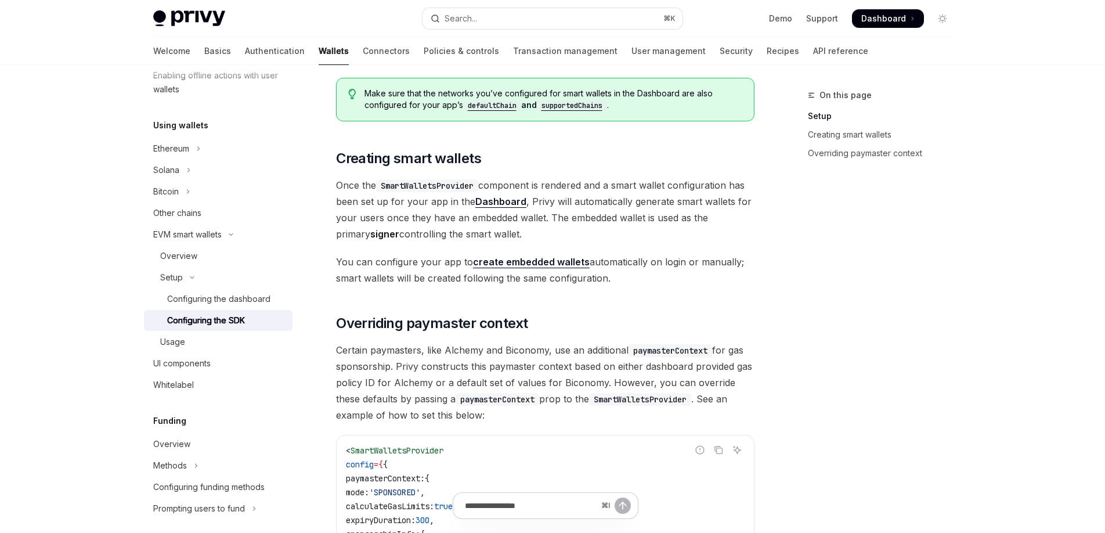
click at [729, 389] on span "Certain paymasters, like Alchemy and Biconomy, use an additional paymasterConte…" at bounding box center [545, 382] width 418 height 81
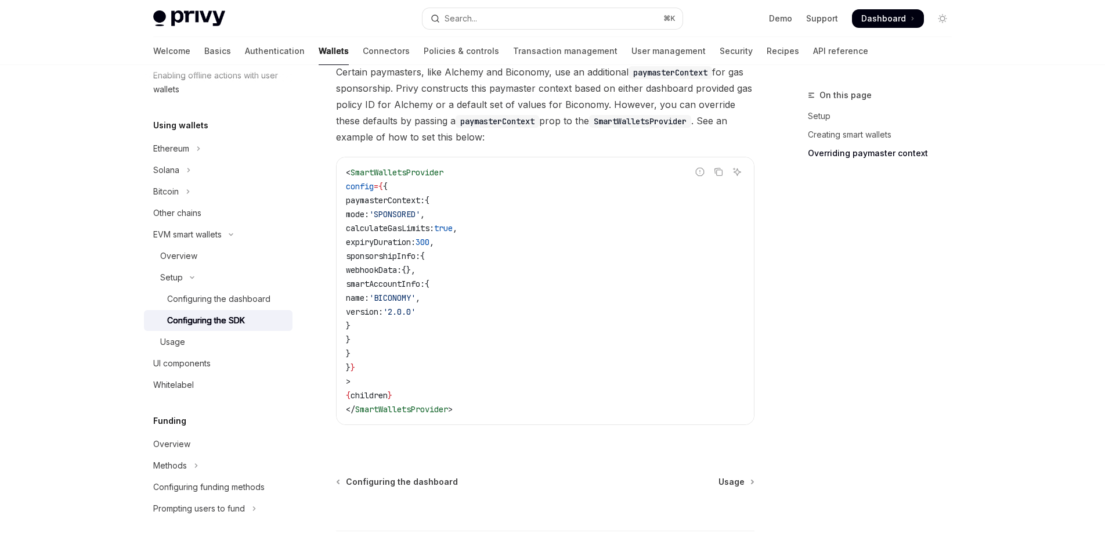
scroll to position [891, 0]
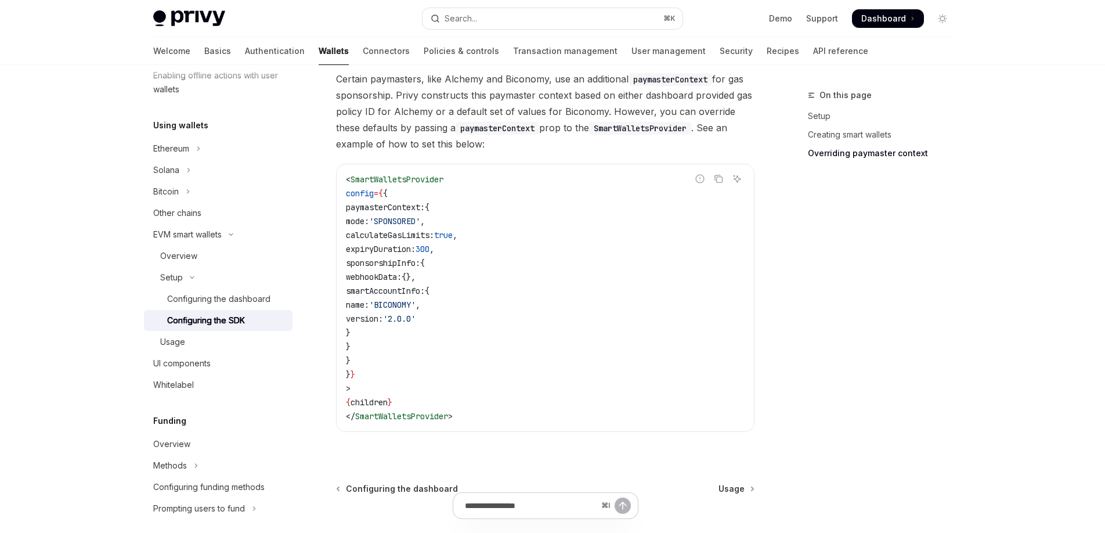
click at [461, 207] on code "< SmartWalletsProvider config = { { paymasterContext: { mode: 'SPONSORED' , cal…" at bounding box center [545, 297] width 399 height 251
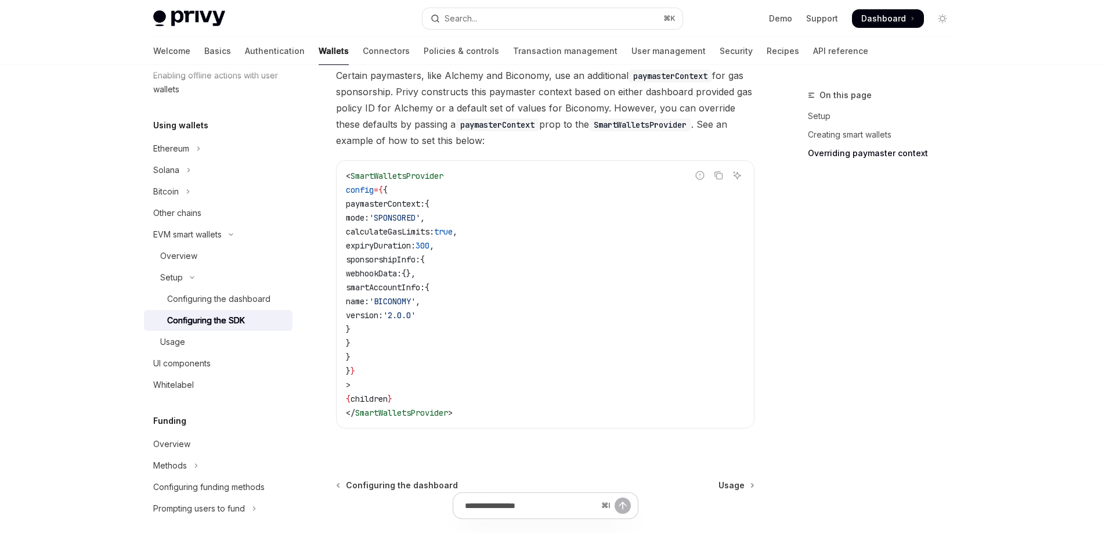
drag, startPoint x: 372, startPoint y: 356, endPoint x: 349, endPoint y: 207, distance: 150.9
click at [349, 207] on code "< SmartWalletsProvider config = { { paymasterContext: { mode: 'SPONSORED' , cal…" at bounding box center [545, 294] width 399 height 251
click at [513, 184] on code "< SmartWalletsProvider config = { { paymasterContext: { mode: 'SPONSORED' , cal…" at bounding box center [545, 294] width 399 height 251
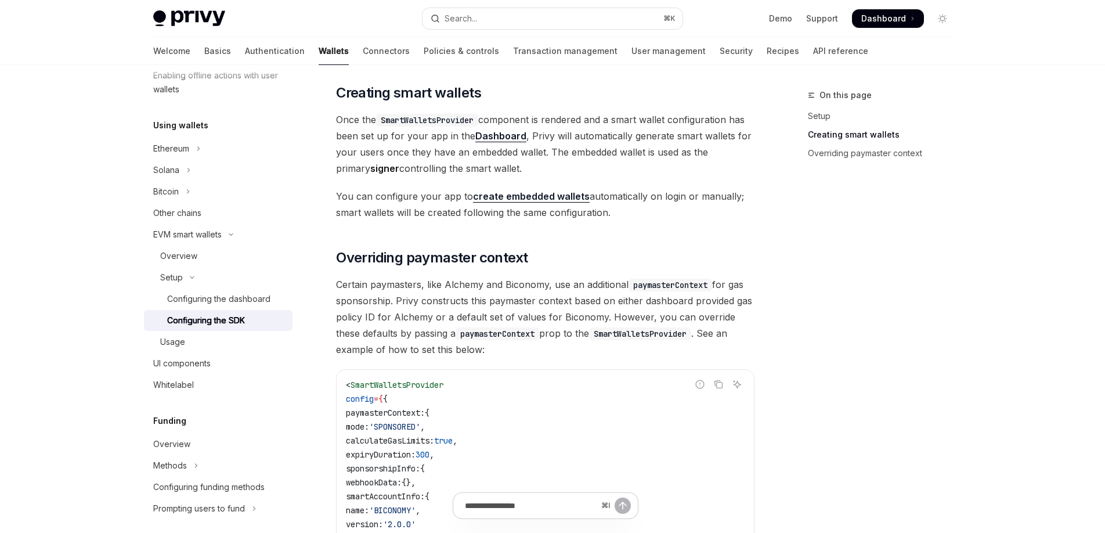
click at [511, 200] on link "create embedded wallets" at bounding box center [531, 196] width 117 height 12
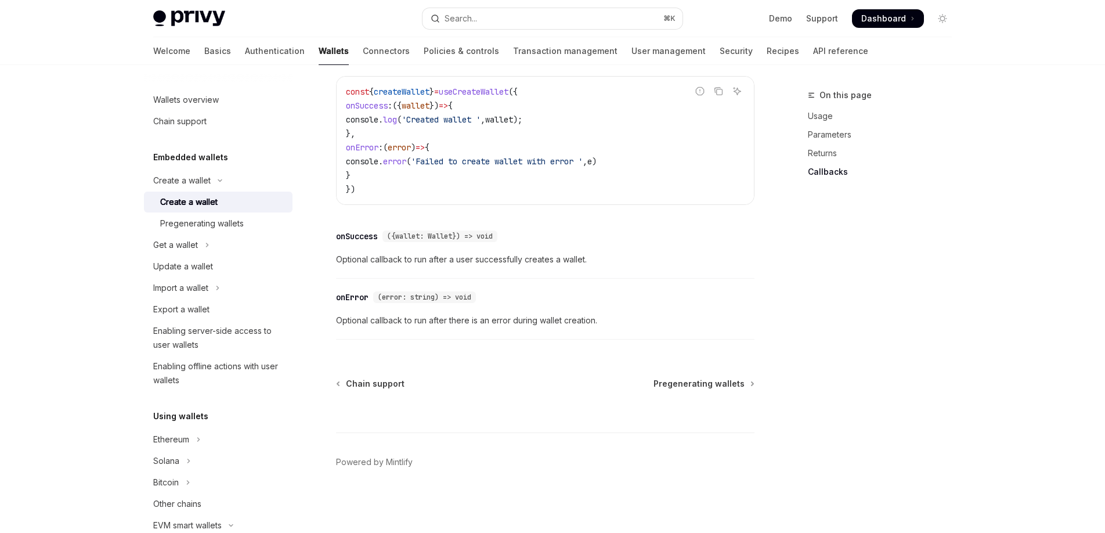
scroll to position [871, 0]
click at [716, 386] on span "Pregenerating wallets" at bounding box center [698, 384] width 91 height 12
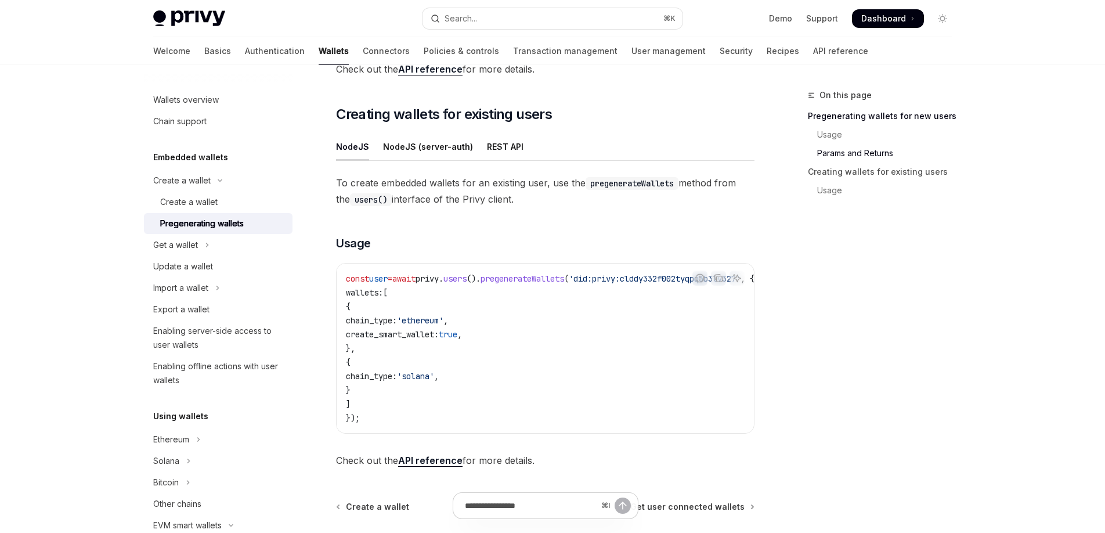
scroll to position [596, 0]
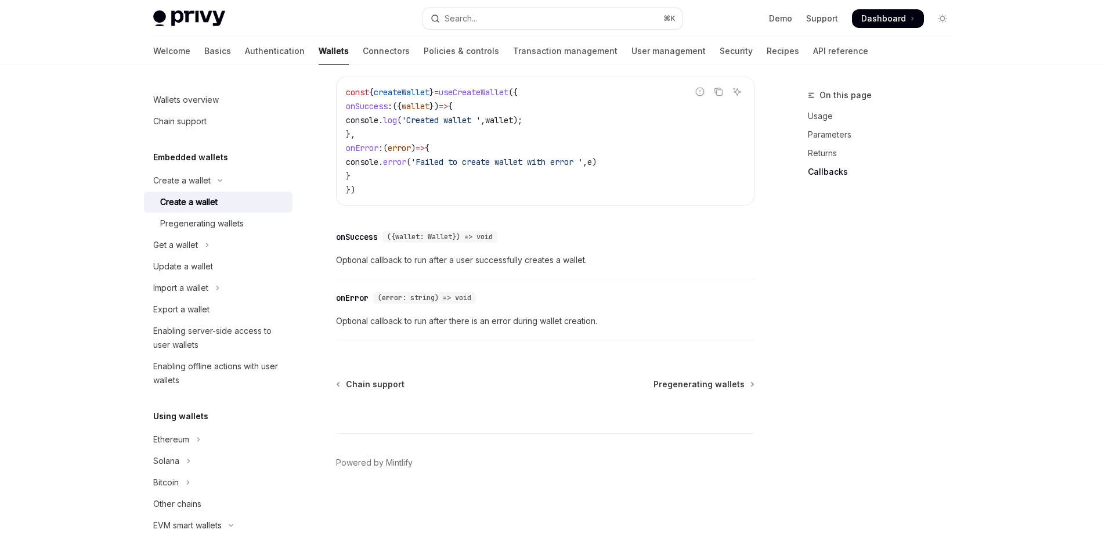
scroll to position [871, 0]
type textarea "*"
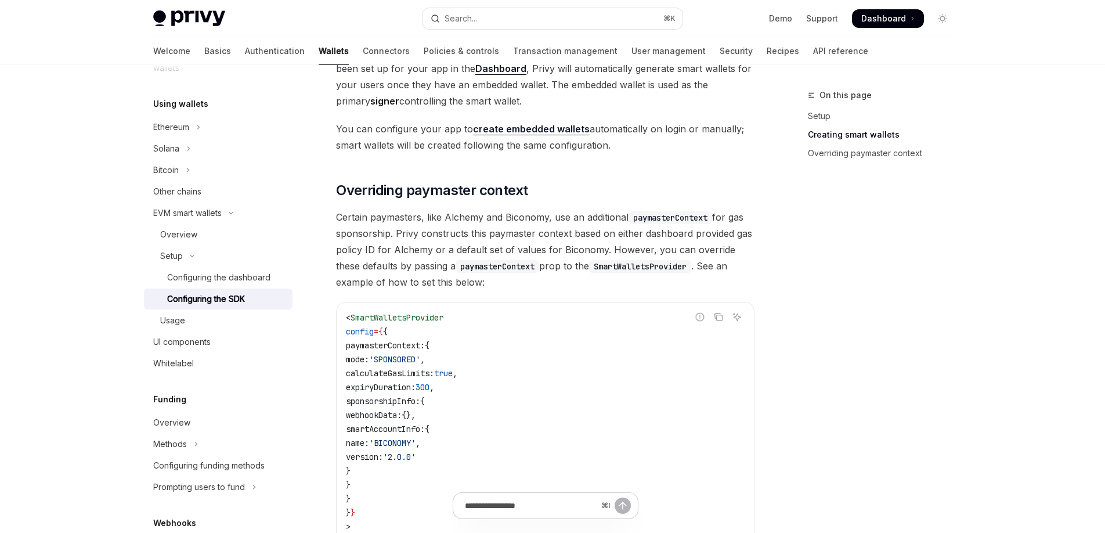
scroll to position [768, 0]
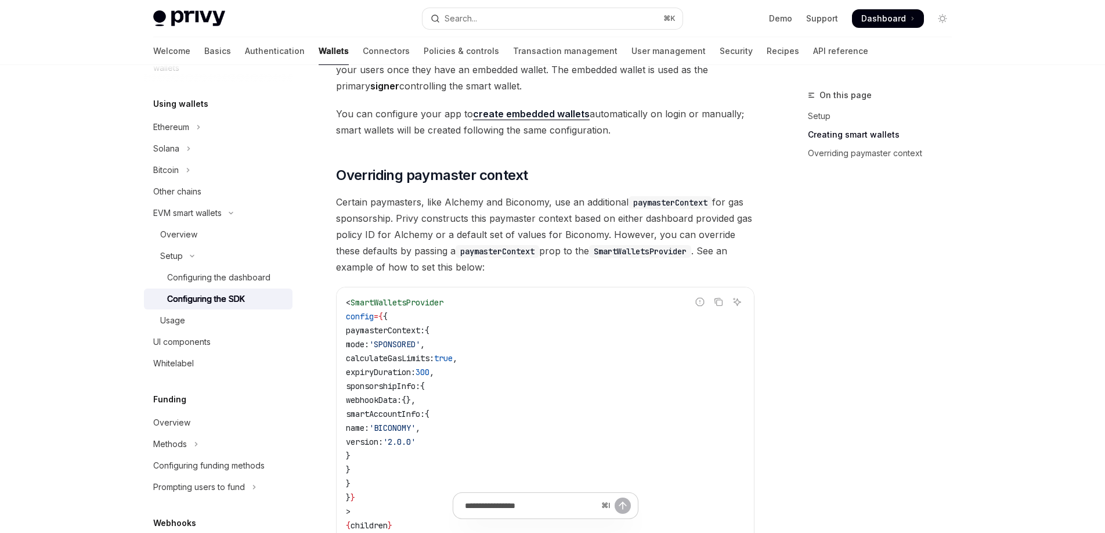
drag, startPoint x: 428, startPoint y: 383, endPoint x: 374, endPoint y: 386, distance: 53.4
click at [374, 386] on span "sponsorshipInfo:" at bounding box center [383, 386] width 74 height 10
copy span "sponsorship"
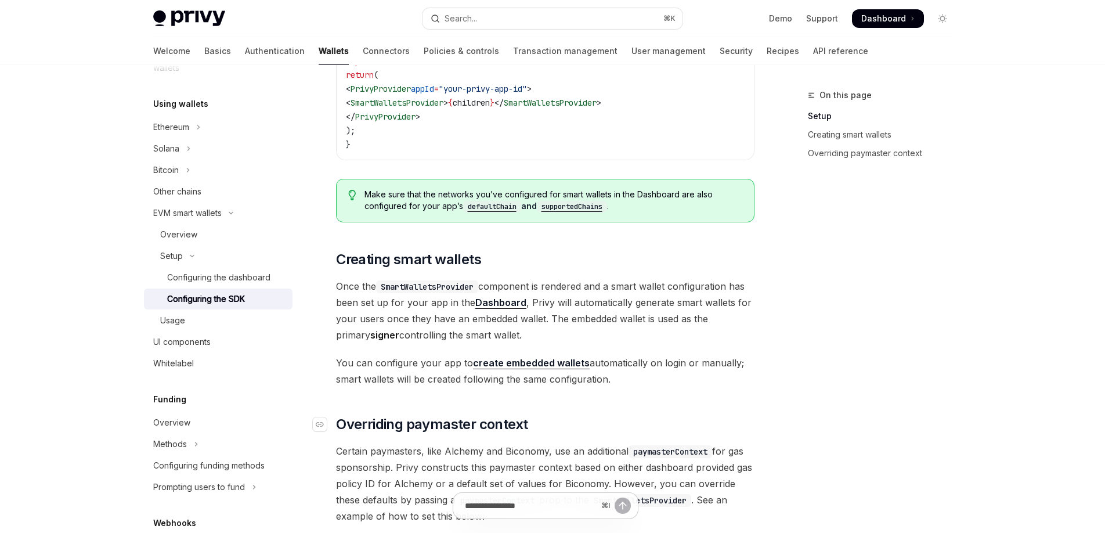
scroll to position [0, 0]
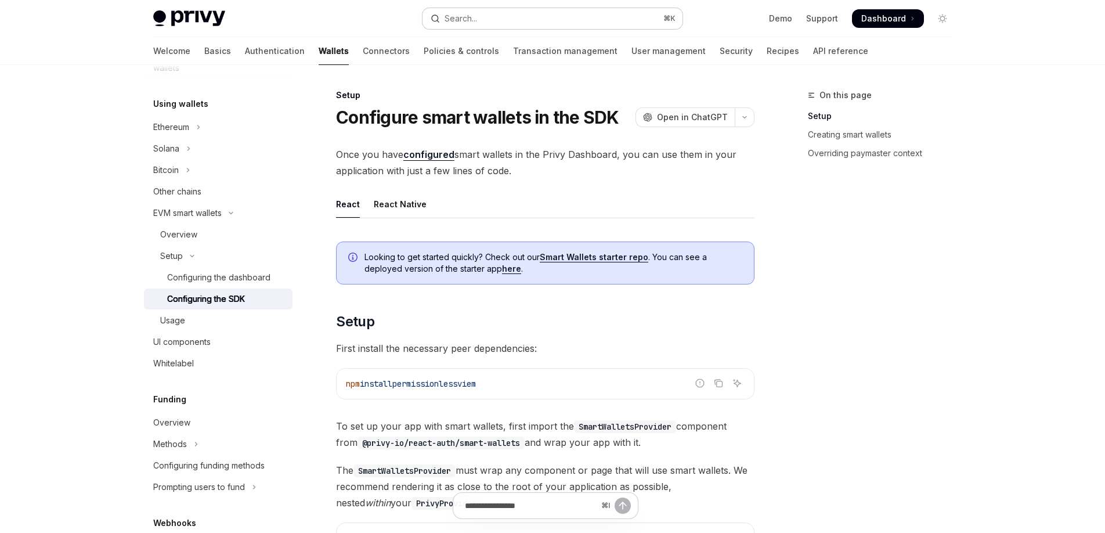
click at [553, 13] on button "Search... ⌘ K" at bounding box center [552, 18] width 260 height 21
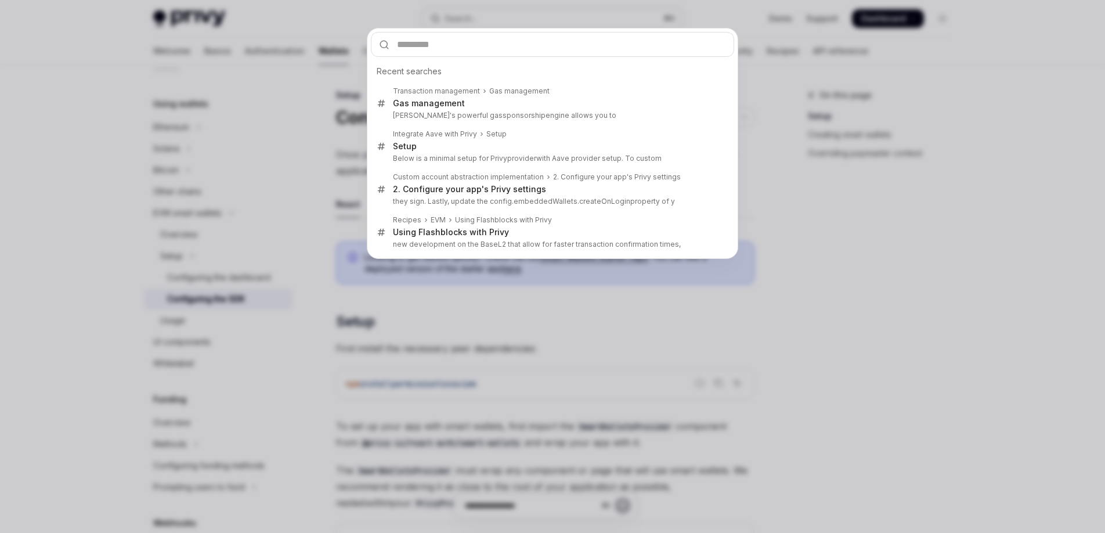
type input "**********"
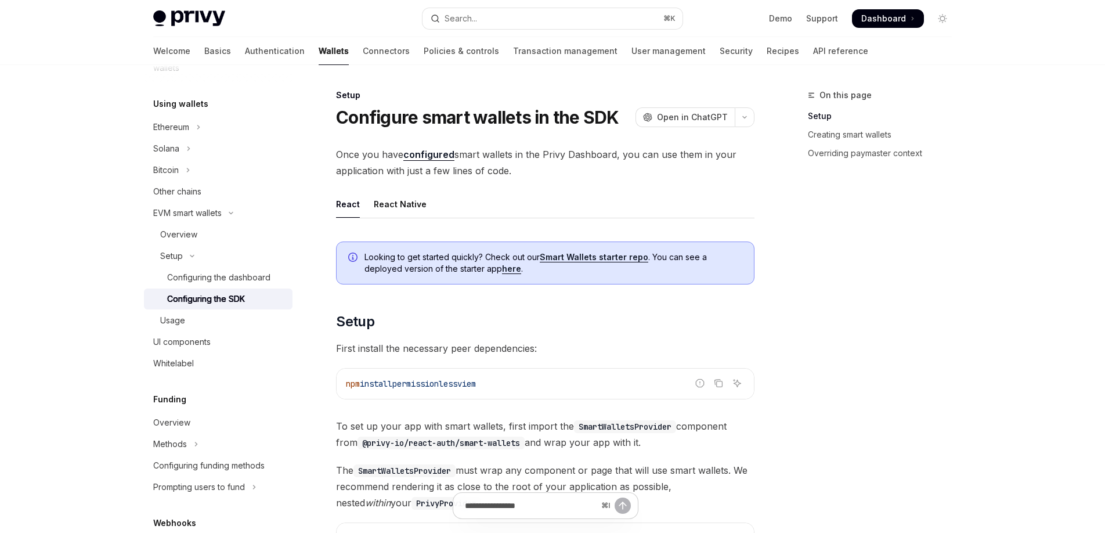
type textarea "*"
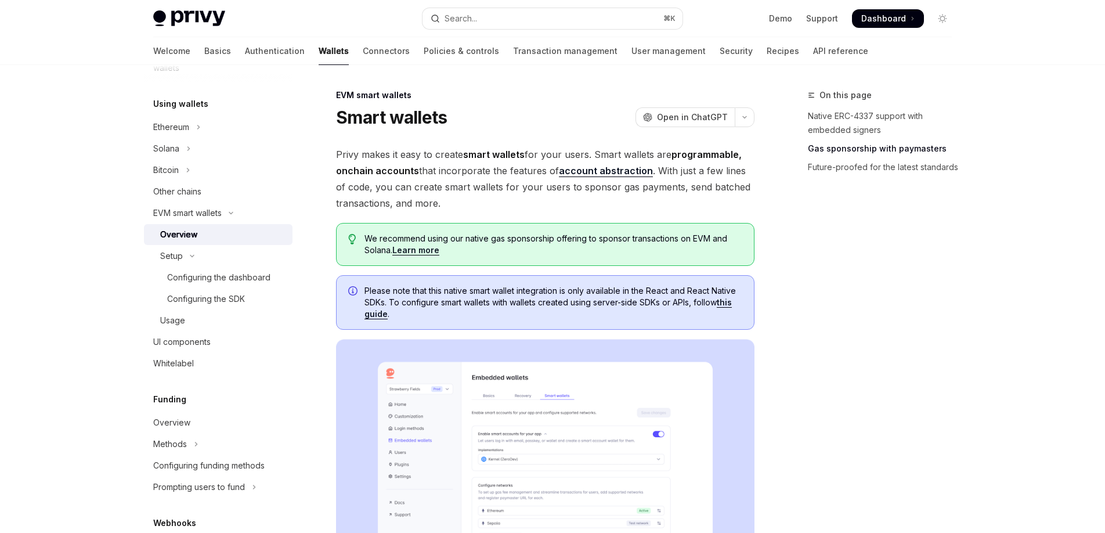
scroll to position [856, 0]
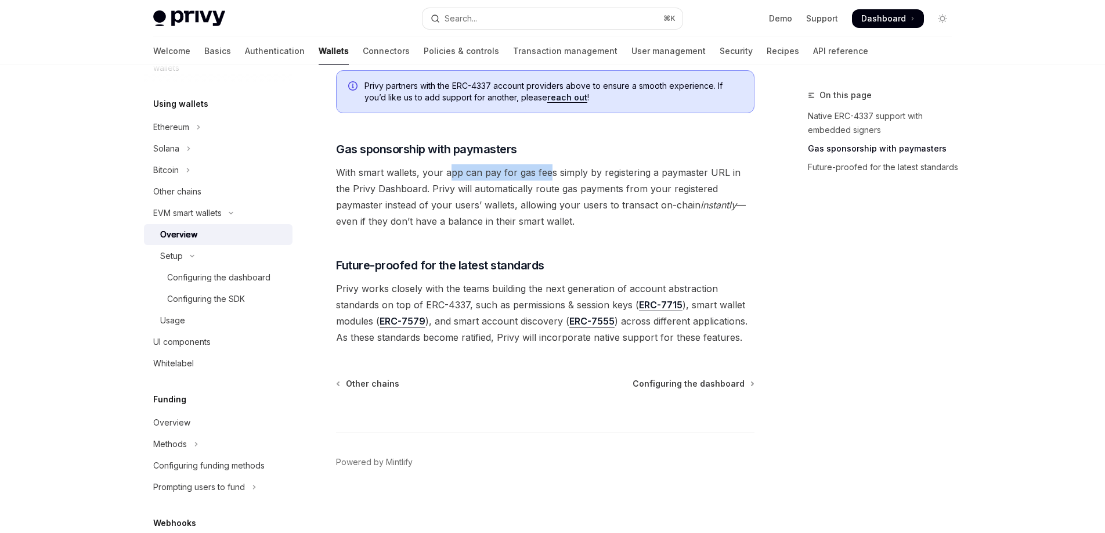
drag, startPoint x: 448, startPoint y: 180, endPoint x: 556, endPoint y: 180, distance: 107.3
click at [554, 180] on span "With smart wallets, your app can pay for gas fees simply by registering a payma…" at bounding box center [545, 196] width 418 height 65
click at [558, 182] on span "With smart wallets, your app can pay for gas fees simply by registering a payma…" at bounding box center [545, 196] width 418 height 65
drag, startPoint x: 568, startPoint y: 172, endPoint x: 709, endPoint y: 186, distance: 141.7
click at [694, 180] on span "With smart wallets, your app can pay for gas fees simply by registering a payma…" at bounding box center [545, 196] width 418 height 65
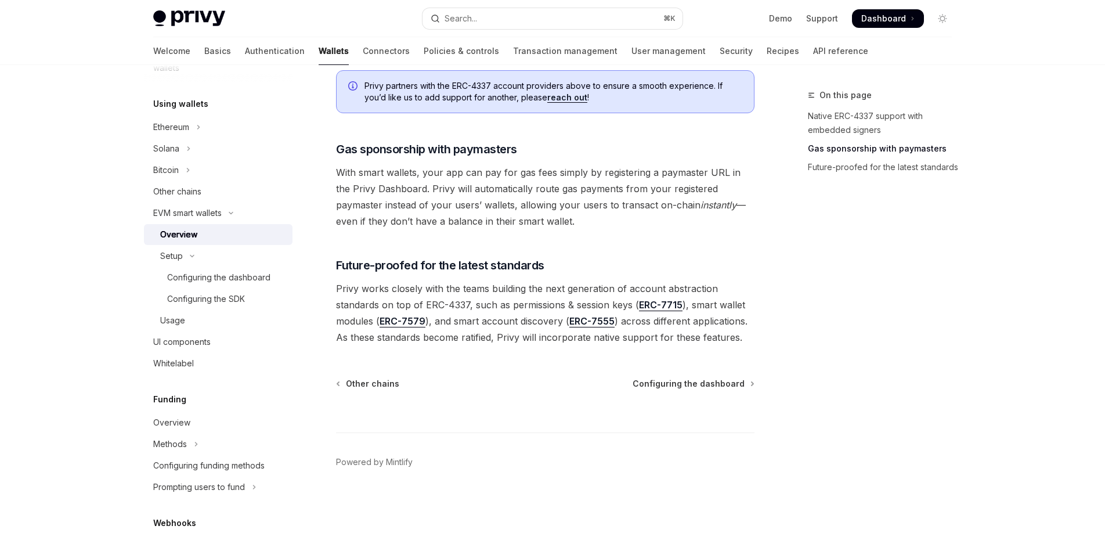
drag, startPoint x: 710, startPoint y: 186, endPoint x: 623, endPoint y: 191, distance: 87.2
click at [710, 187] on span "With smart wallets, your app can pay for gas fees simply by registering a payma…" at bounding box center [545, 196] width 418 height 65
click at [462, 190] on span "With smart wallets, your app can pay for gas fees simply by registering a payma…" at bounding box center [545, 196] width 418 height 65
click at [338, 147] on span "Gas sponsorship with paymasters" at bounding box center [426, 149] width 181 height 16
click at [475, 222] on span "With smart wallets, your app can pay for gas fees simply by registering a payma…" at bounding box center [545, 196] width 418 height 65
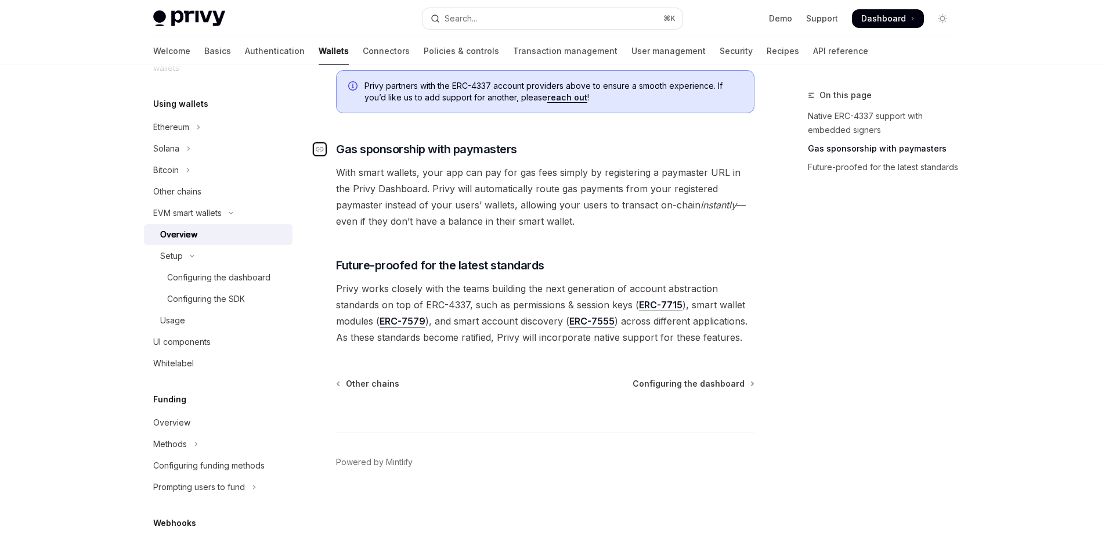
click at [323, 151] on icon "Navigate to header" at bounding box center [320, 149] width 8 height 7
click at [322, 151] on icon "Navigate to header" at bounding box center [320, 149] width 8 height 7
click at [475, 211] on span "With smart wallets, your app can pay for gas fees simply by registering a payma…" at bounding box center [545, 196] width 418 height 65
click at [523, 218] on span "With smart wallets, your app can pay for gas fees simply by registering a payma…" at bounding box center [545, 196] width 418 height 65
drag, startPoint x: 536, startPoint y: 207, endPoint x: 693, endPoint y: 209, distance: 156.7
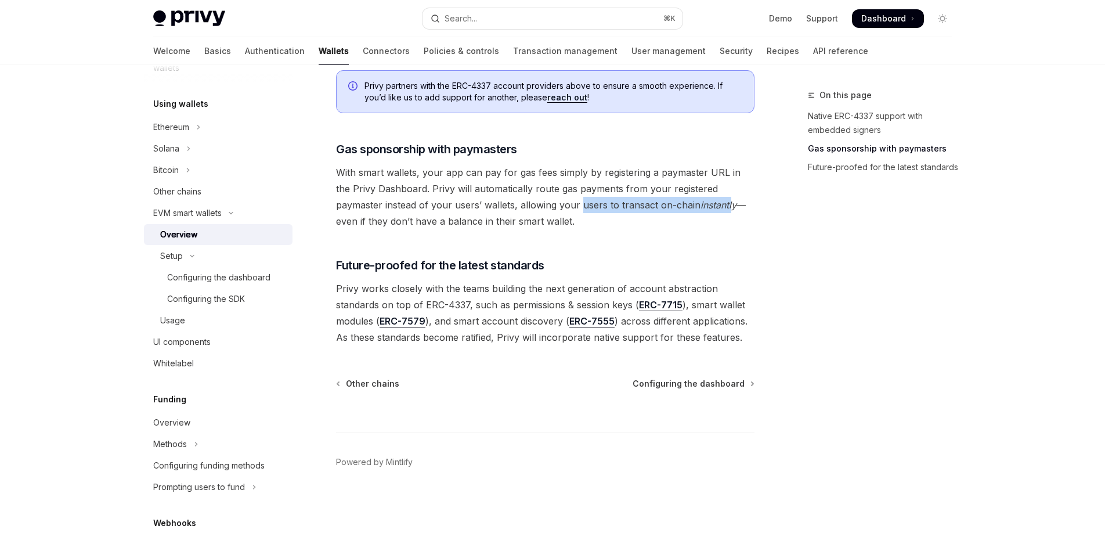
click at [683, 209] on span "With smart wallets, your app can pay for gas fees simply by registering a payma…" at bounding box center [545, 196] width 418 height 65
click at [695, 209] on span "With smart wallets, your app can pay for gas fees simply by registering a payma…" at bounding box center [545, 196] width 418 height 65
click at [693, 212] on span "With smart wallets, your app can pay for gas fees simply by registering a payma…" at bounding box center [545, 196] width 418 height 65
